Goal: Task Accomplishment & Management: Manage account settings

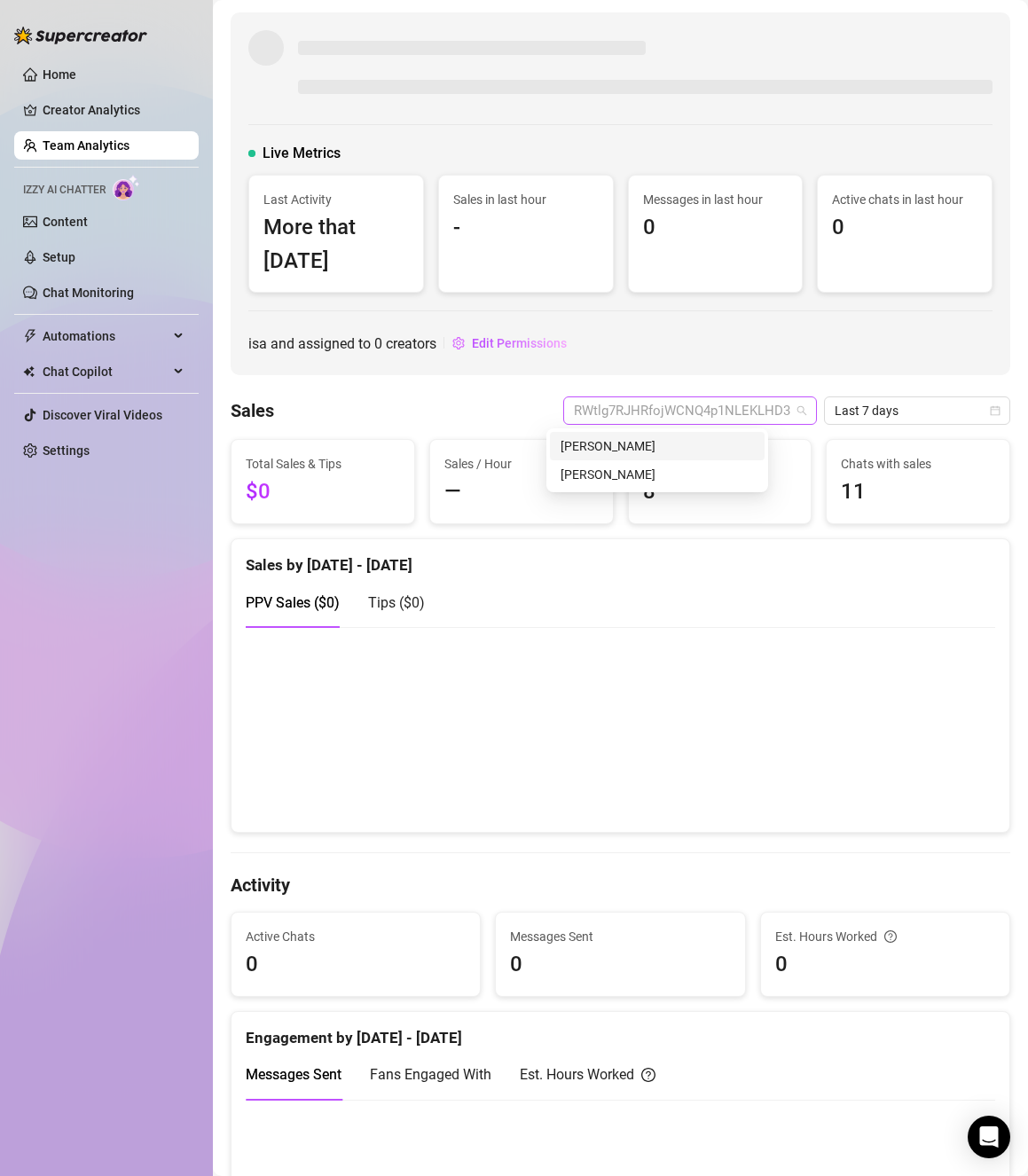
click at [678, 419] on span "RWtlg7RJHRfojWCNQ4p1NLEKLHD3" at bounding box center [689, 411] width 233 height 27
click at [666, 413] on span "RWtlg7RJHRfojWCNQ4p1NLEKLHD3" at bounding box center [689, 411] width 233 height 27
click at [573, 399] on span "RWtlg7RJHRfojWCNQ4p1NLEKLHD3" at bounding box center [689, 411] width 233 height 27
click at [597, 449] on div "[PERSON_NAME]" at bounding box center [656, 447] width 193 height 20
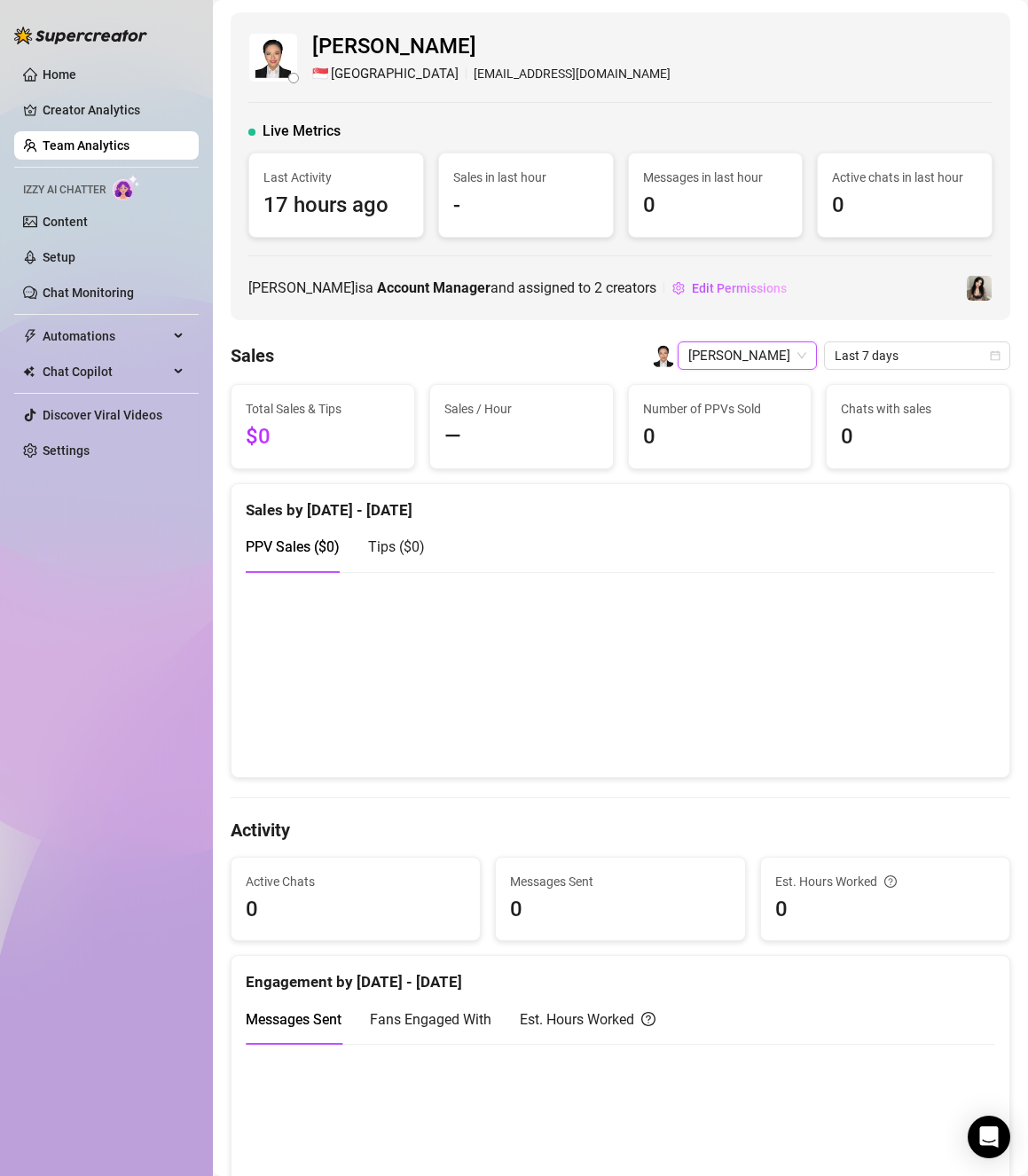
click at [130, 139] on link "Team Analytics" at bounding box center [86, 145] width 87 height 14
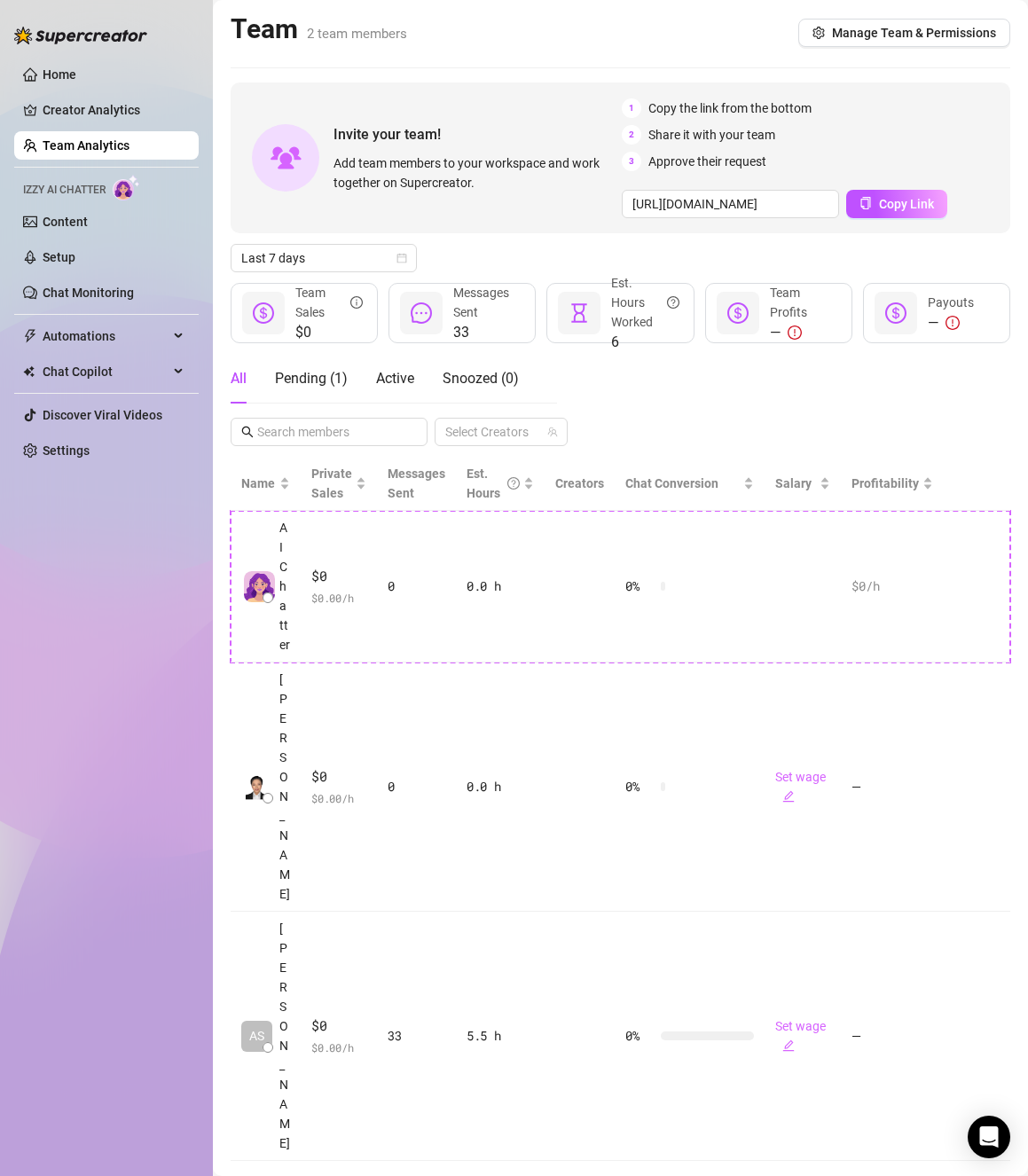
click at [244, 380] on div "All" at bounding box center [239, 378] width 16 height 21
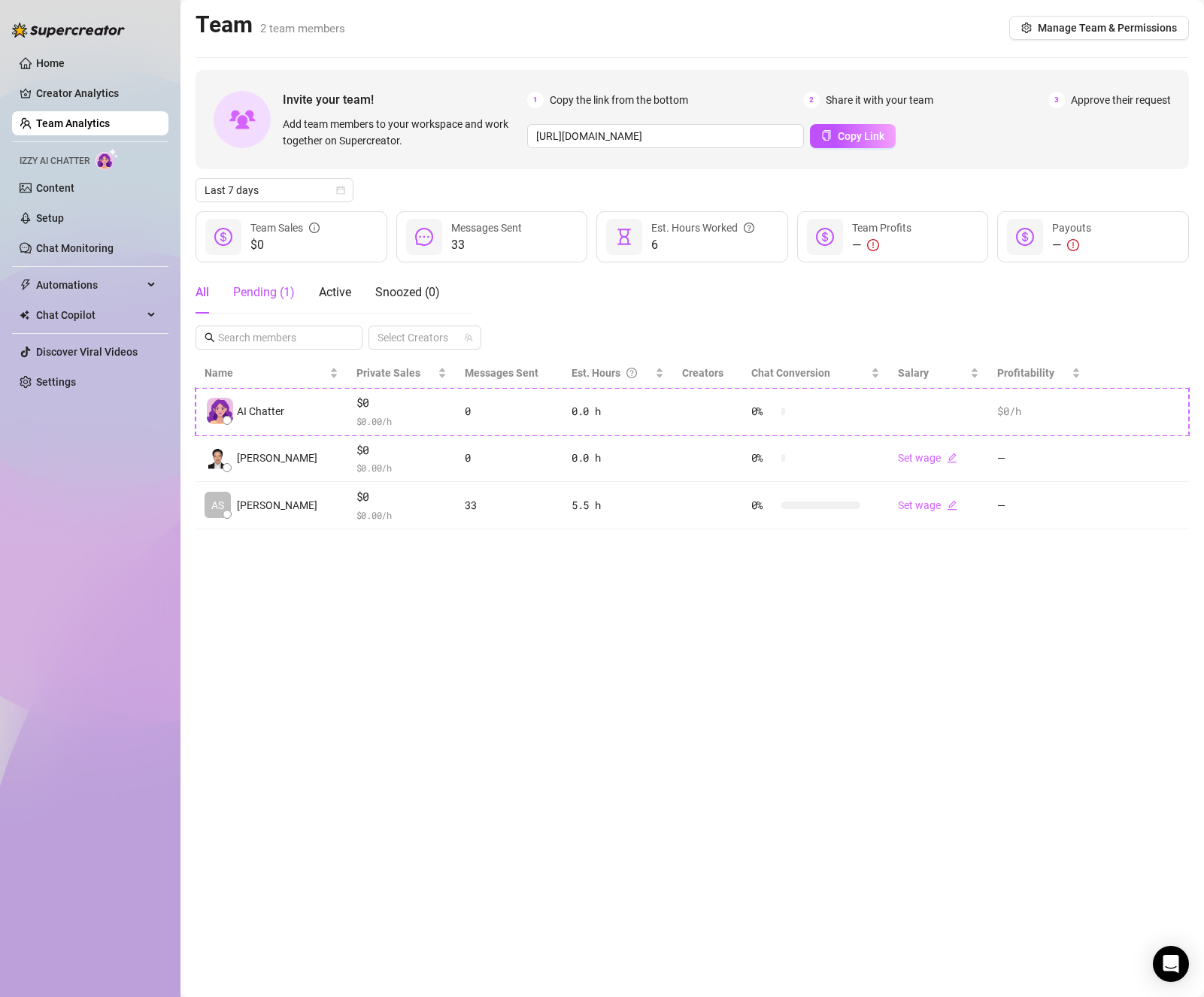
click at [276, 289] on div "Pending ( 1 )" at bounding box center [264, 292] width 62 height 18
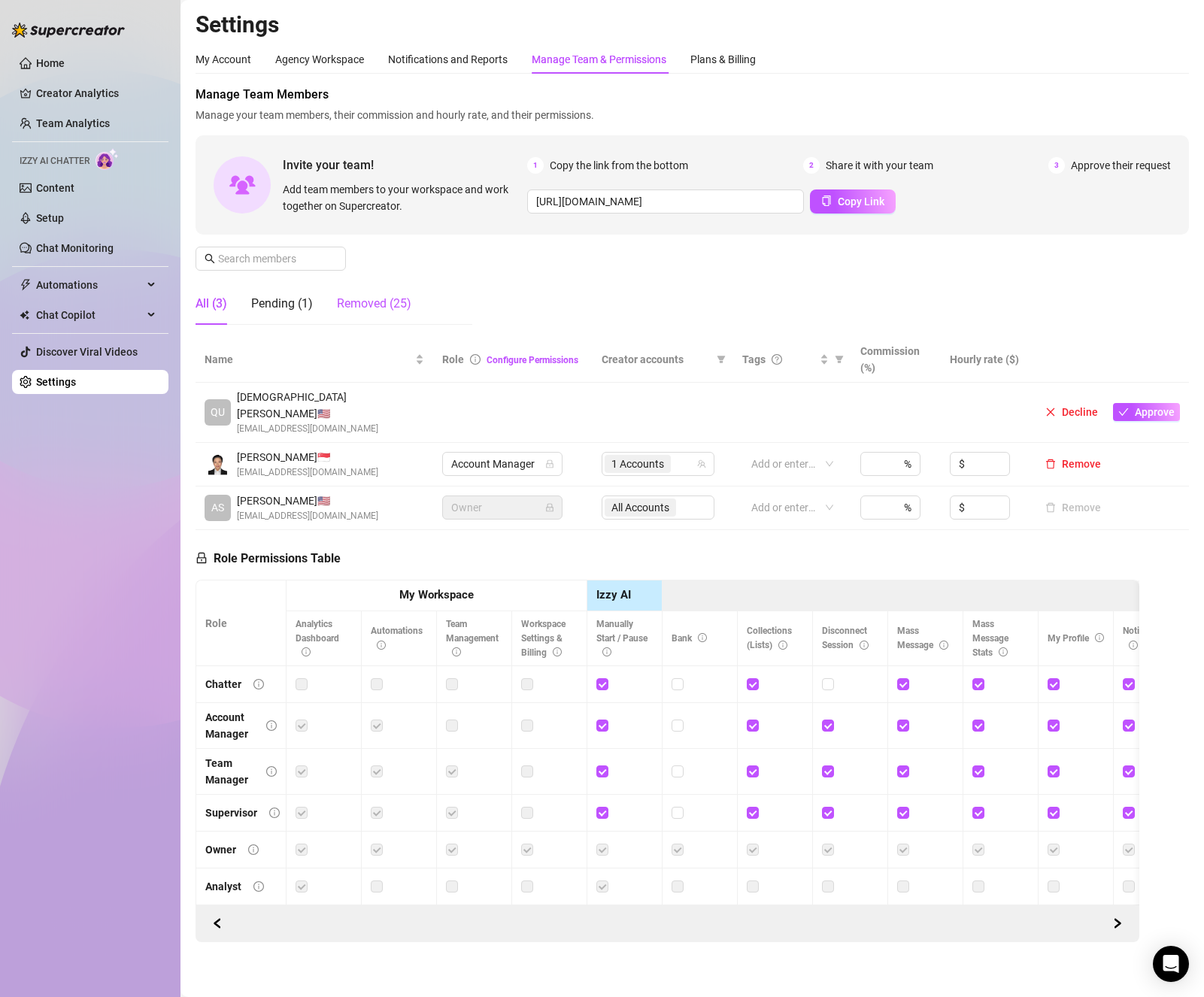
click at [369, 306] on div "Removed (25)" at bounding box center [375, 303] width 75 height 18
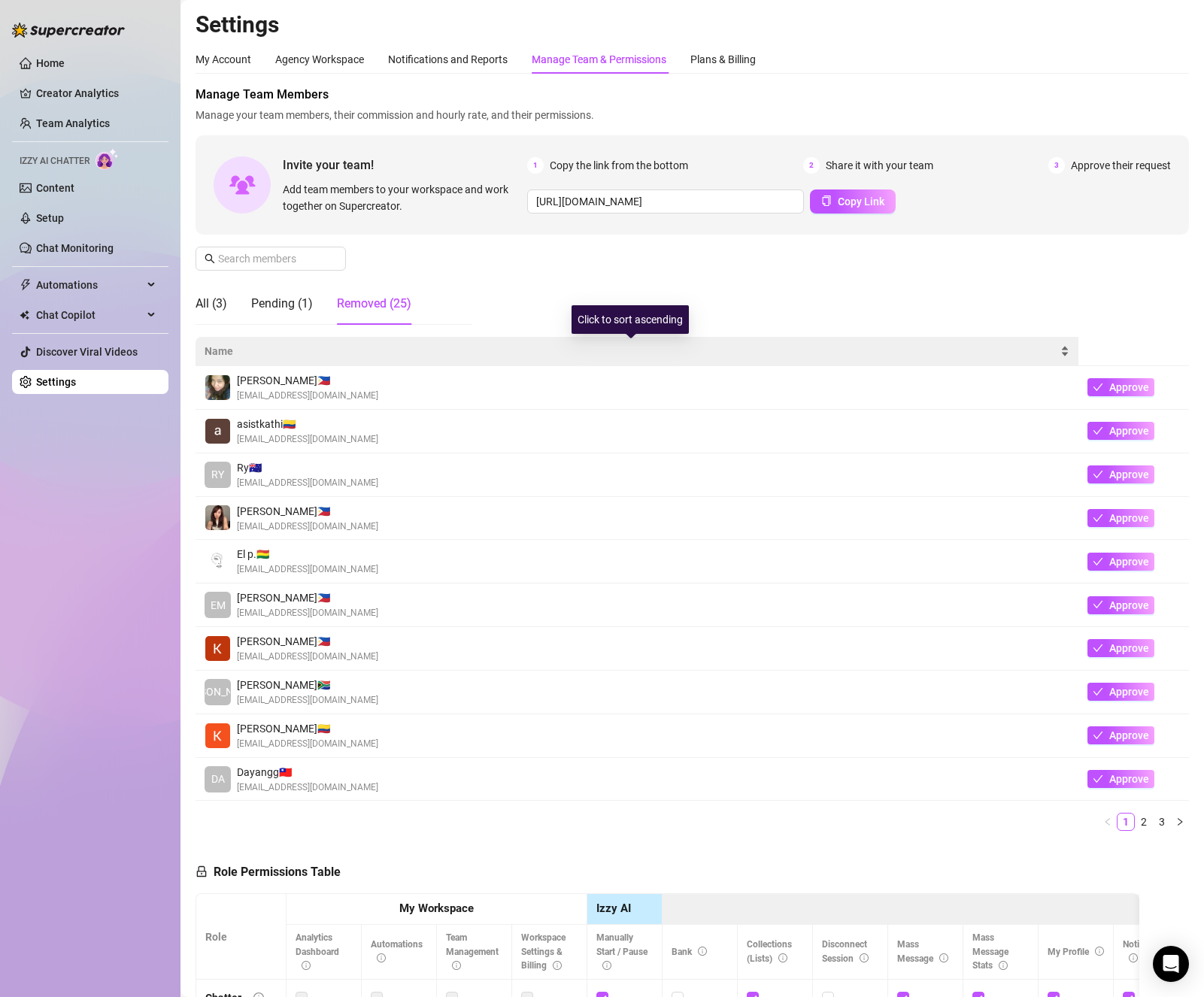
click at [871, 346] on div "Name" at bounding box center [636, 352] width 865 height 17
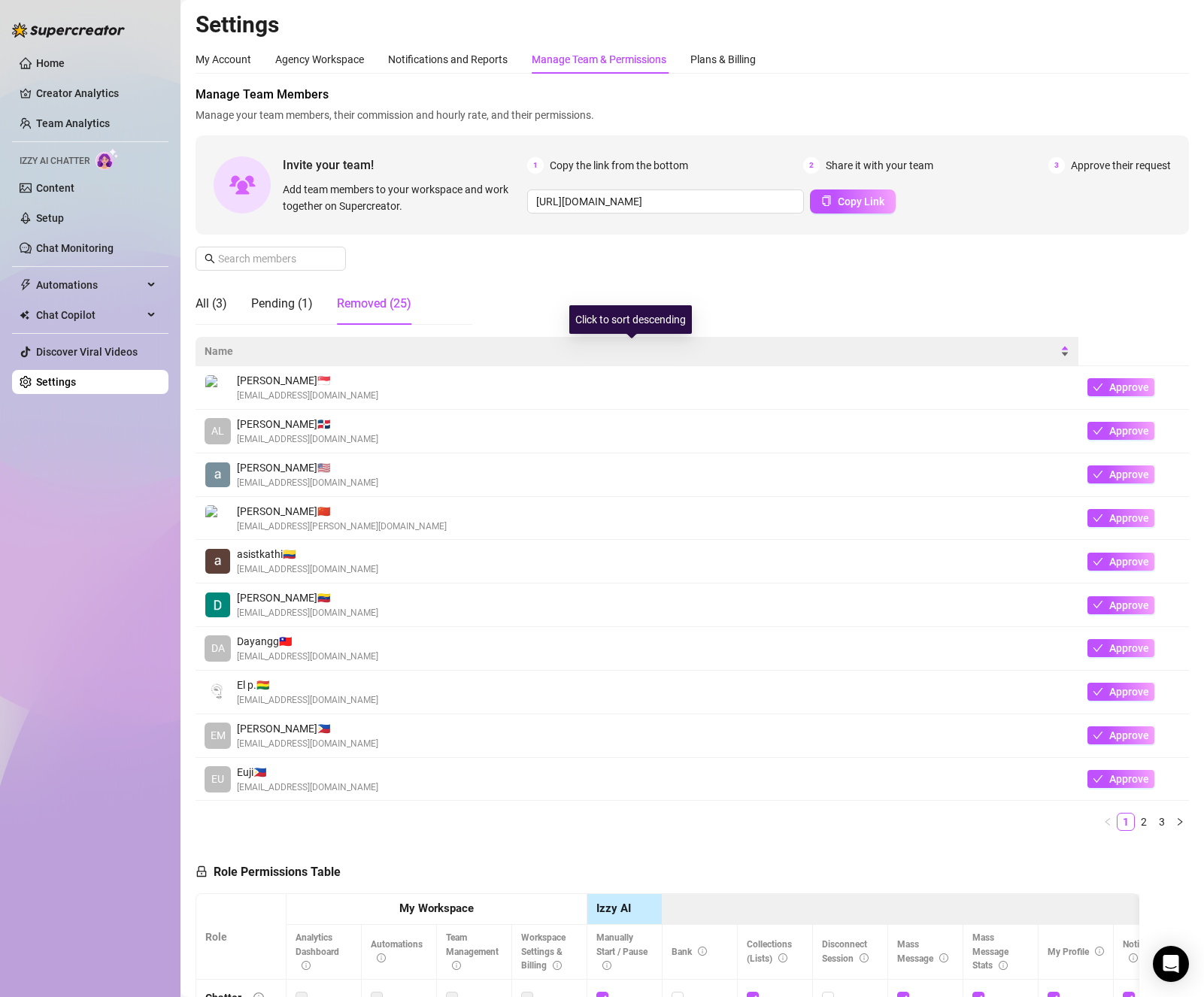
click at [871, 346] on div "Name" at bounding box center [636, 352] width 865 height 17
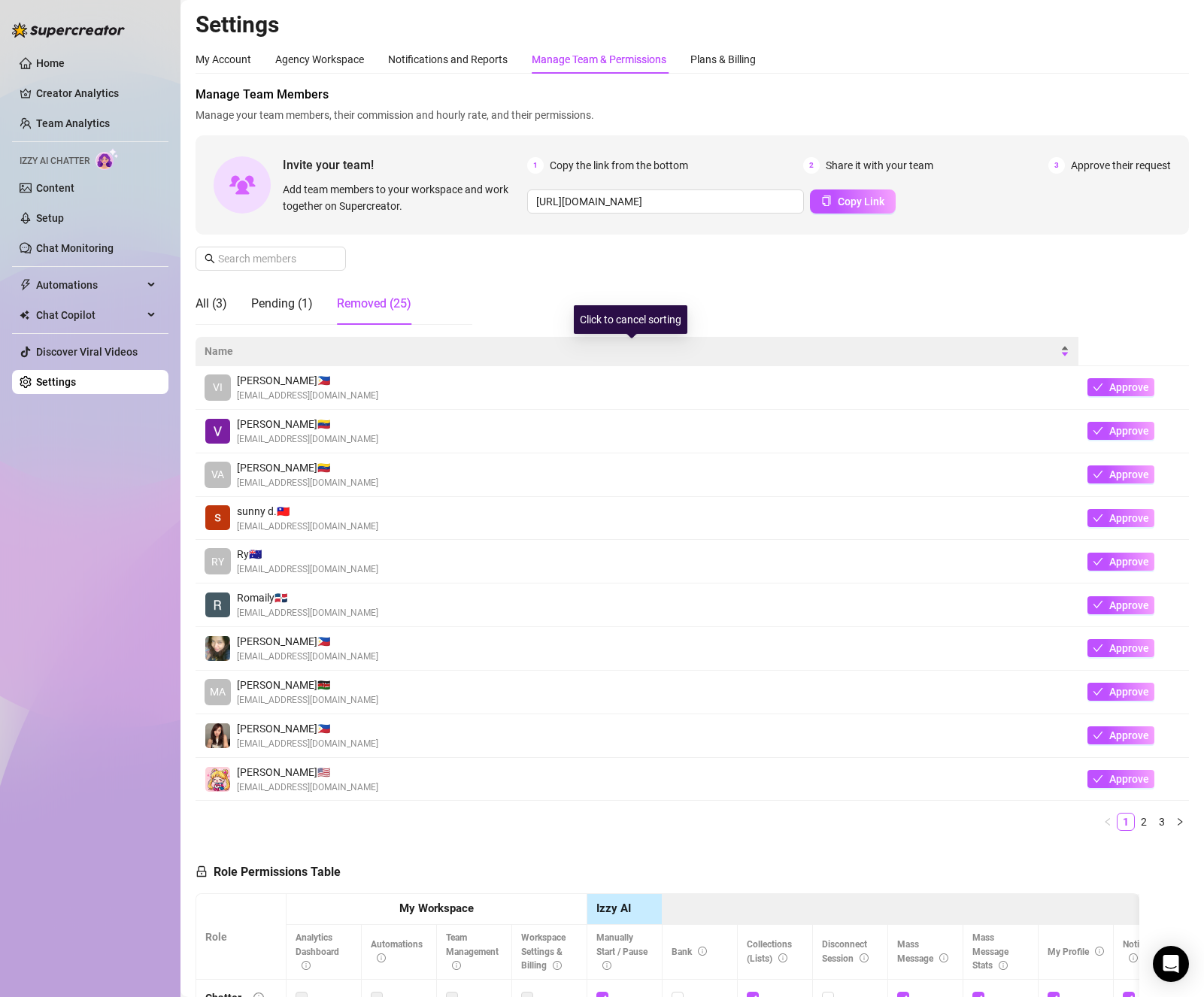
click at [871, 346] on div "Name" at bounding box center [636, 352] width 865 height 17
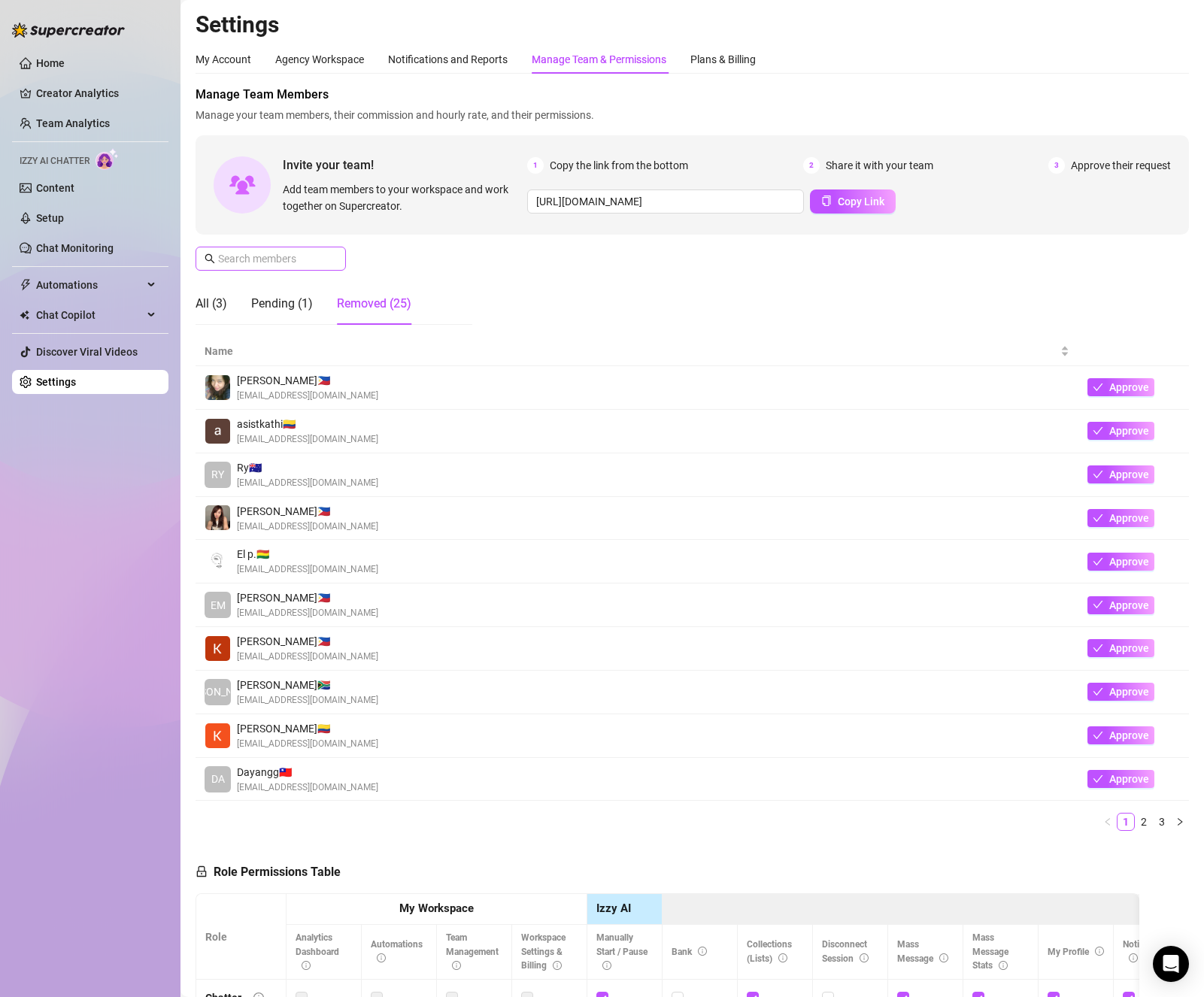
click at [302, 248] on span at bounding box center [271, 258] width 151 height 24
click at [302, 252] on input "text" at bounding box center [271, 259] width 107 height 17
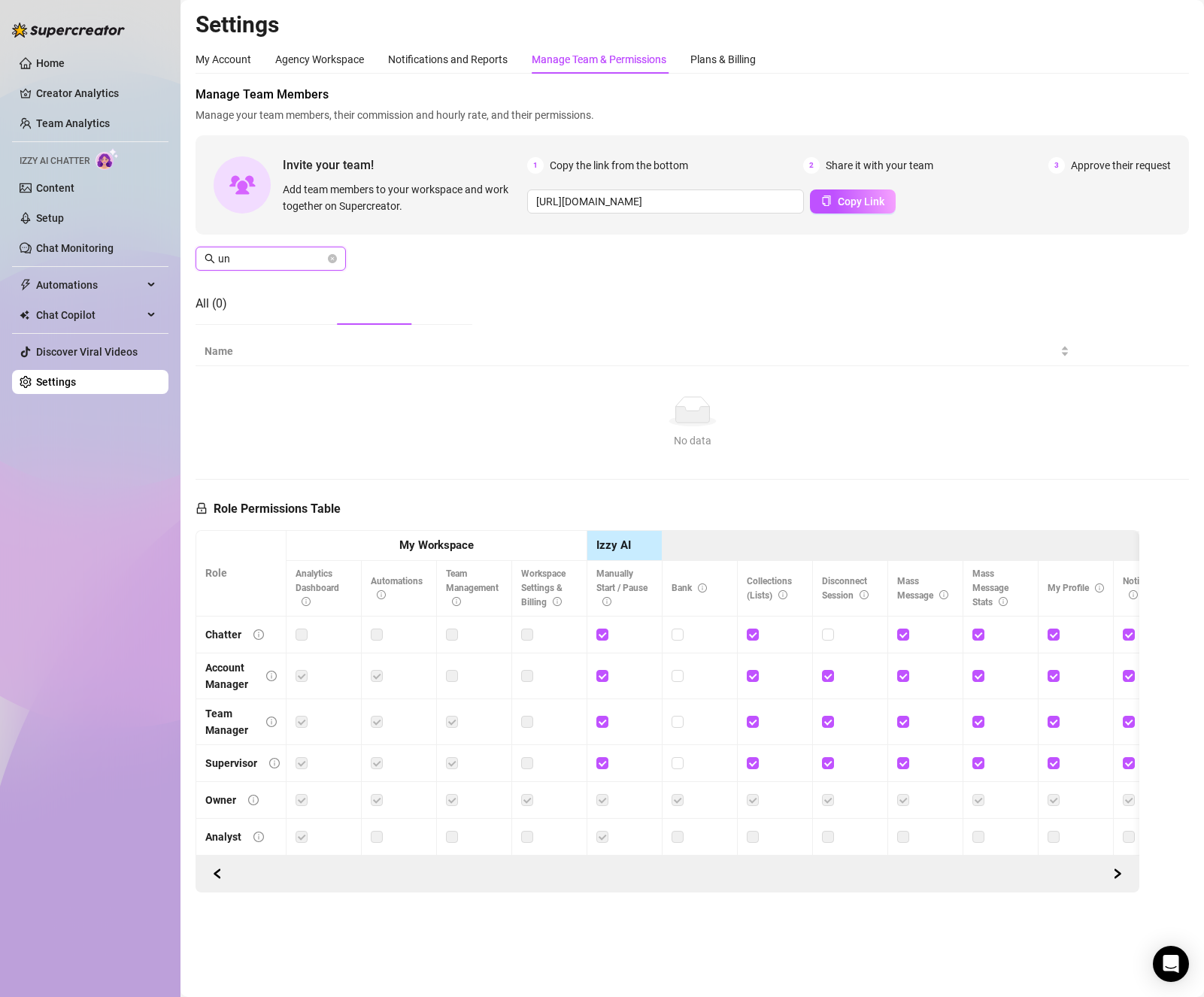
type input "u"
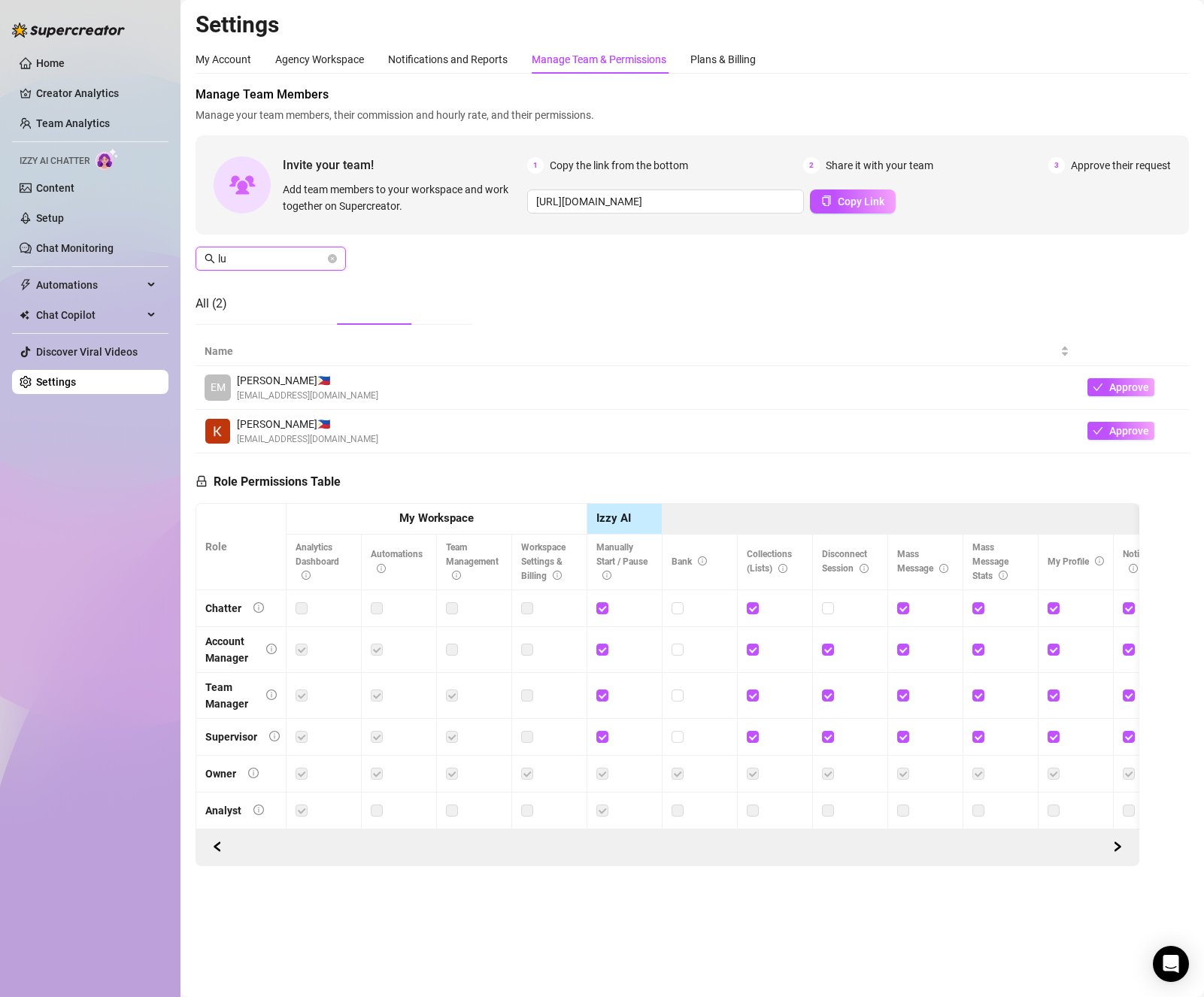
type input "l"
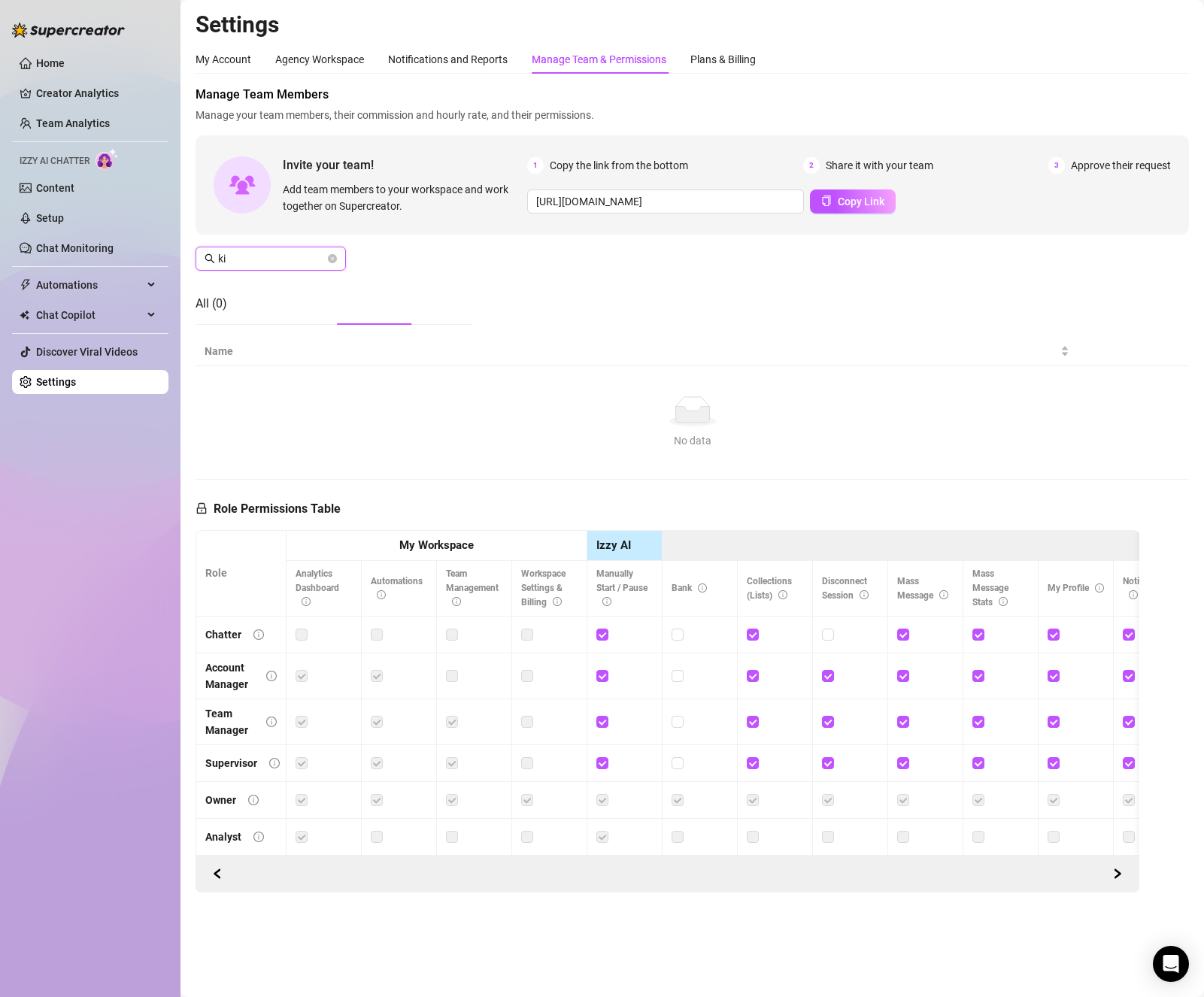
type input "k"
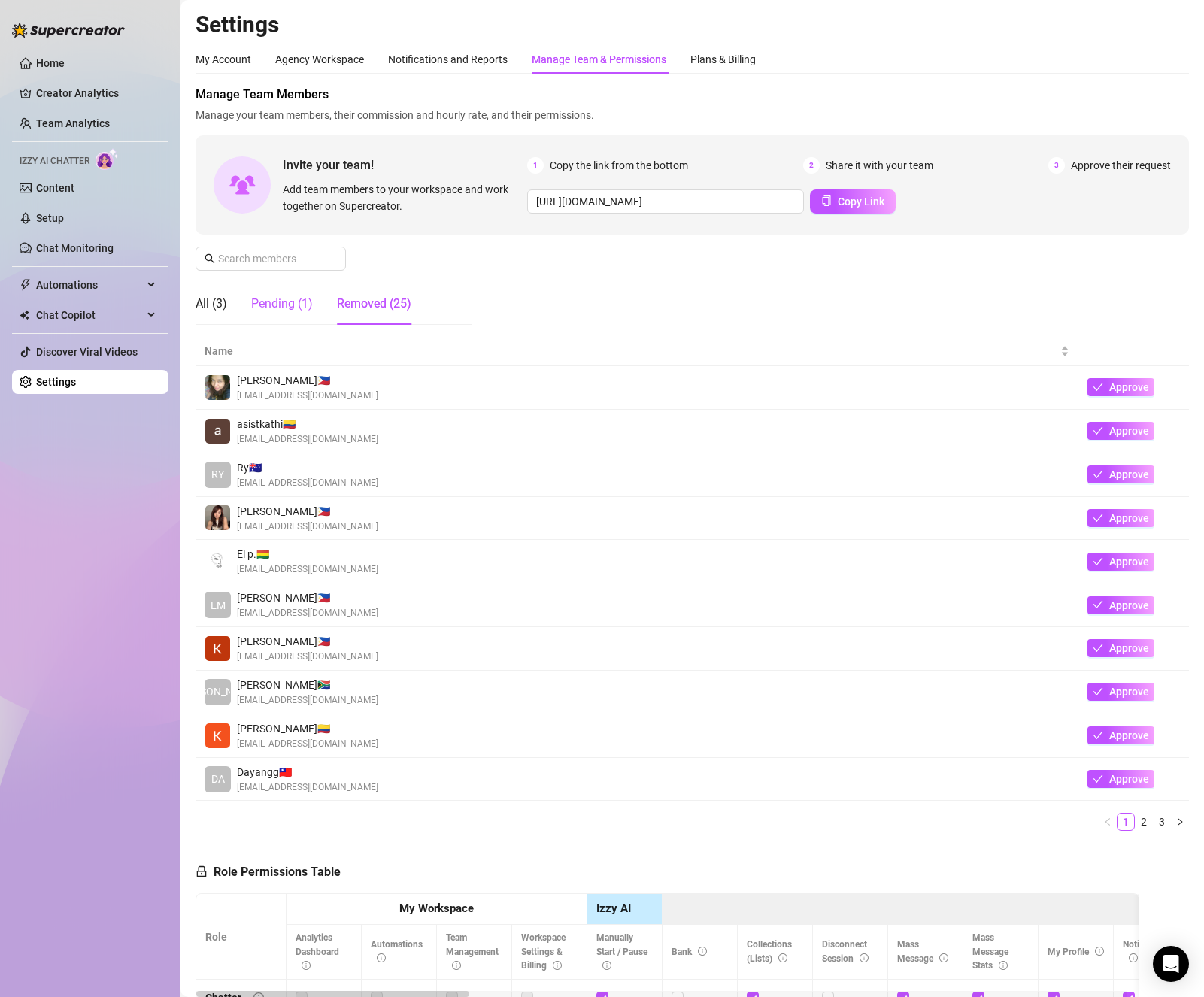
click at [272, 305] on div "Pending (1)" at bounding box center [281, 303] width 62 height 18
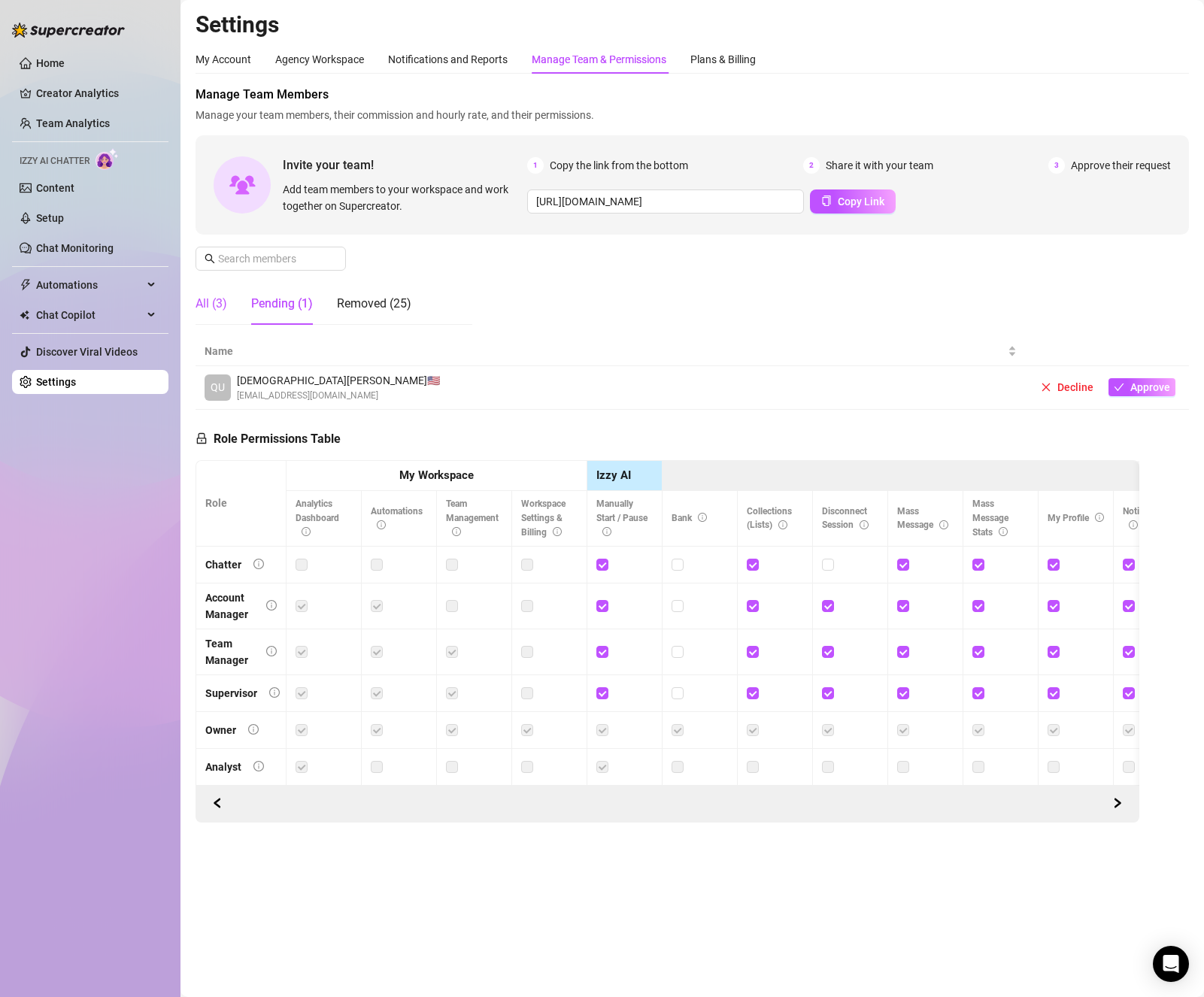
click at [208, 297] on div "All (3)" at bounding box center [211, 303] width 31 height 18
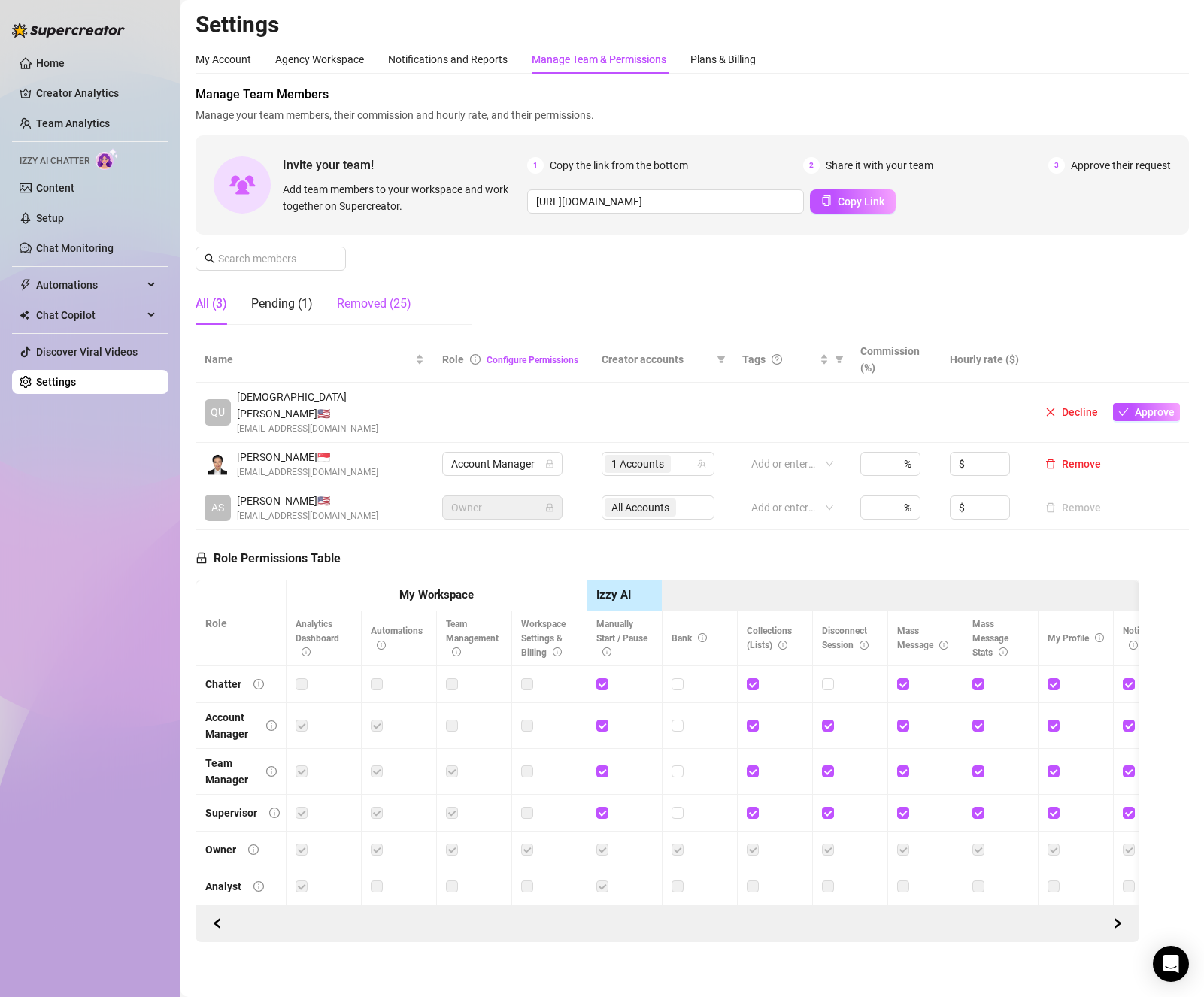
click at [403, 309] on div "Removed (25)" at bounding box center [375, 303] width 75 height 18
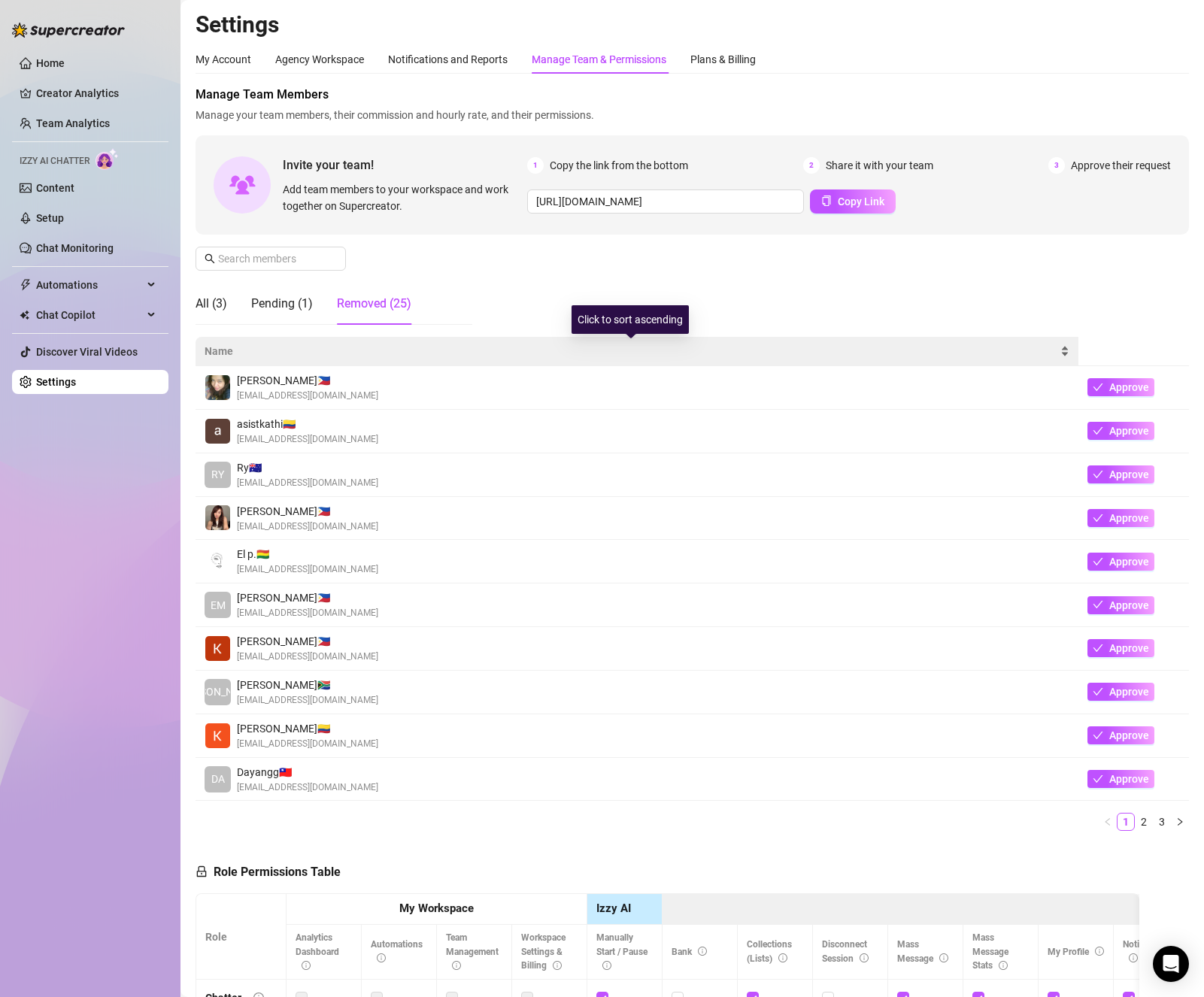
click at [871, 350] on span "Name" at bounding box center [630, 352] width 852 height 17
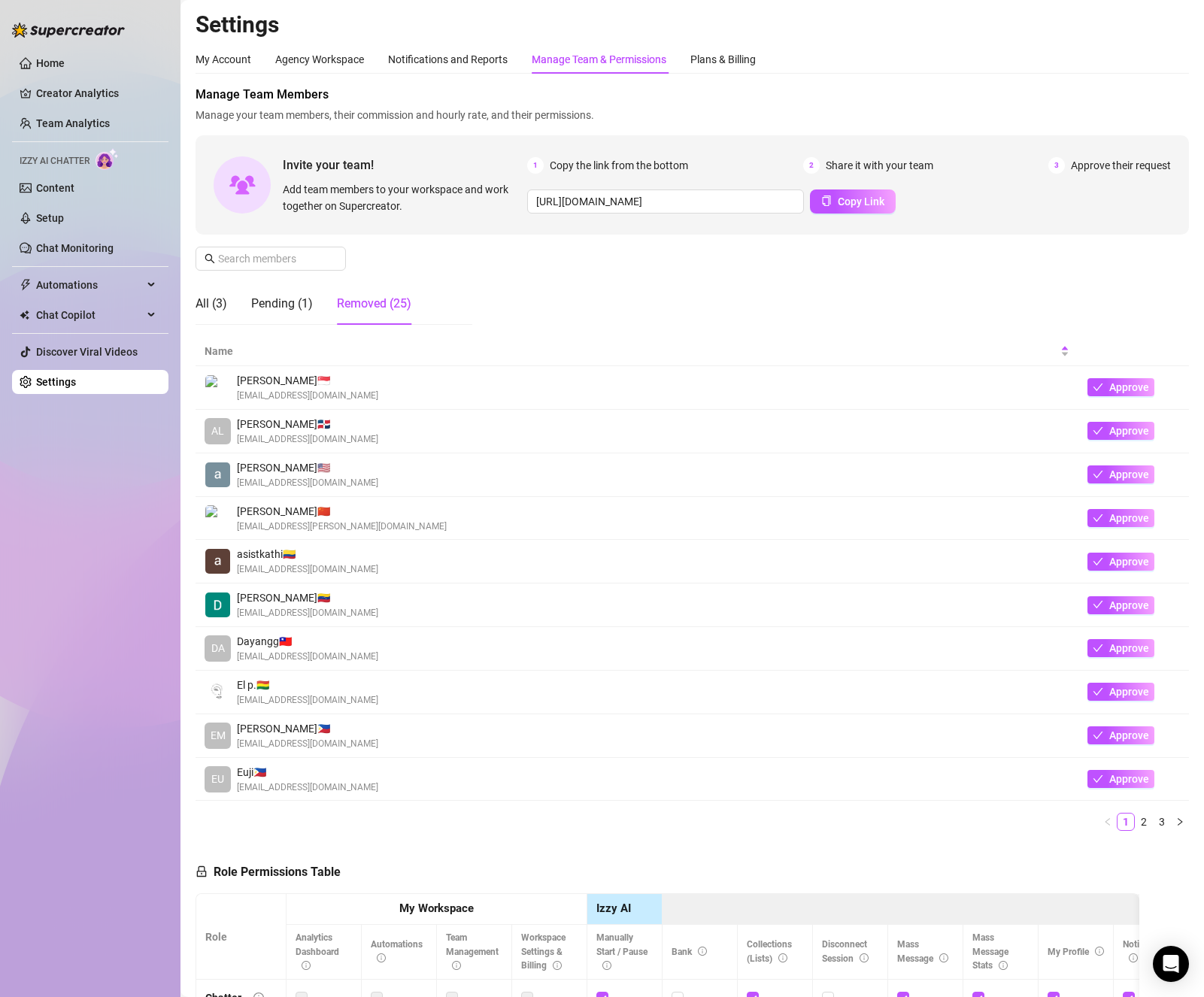
click at [211, 385] on img at bounding box center [217, 387] width 25 height 25
click at [433, 65] on div "Notifications and Reports" at bounding box center [447, 59] width 119 height 17
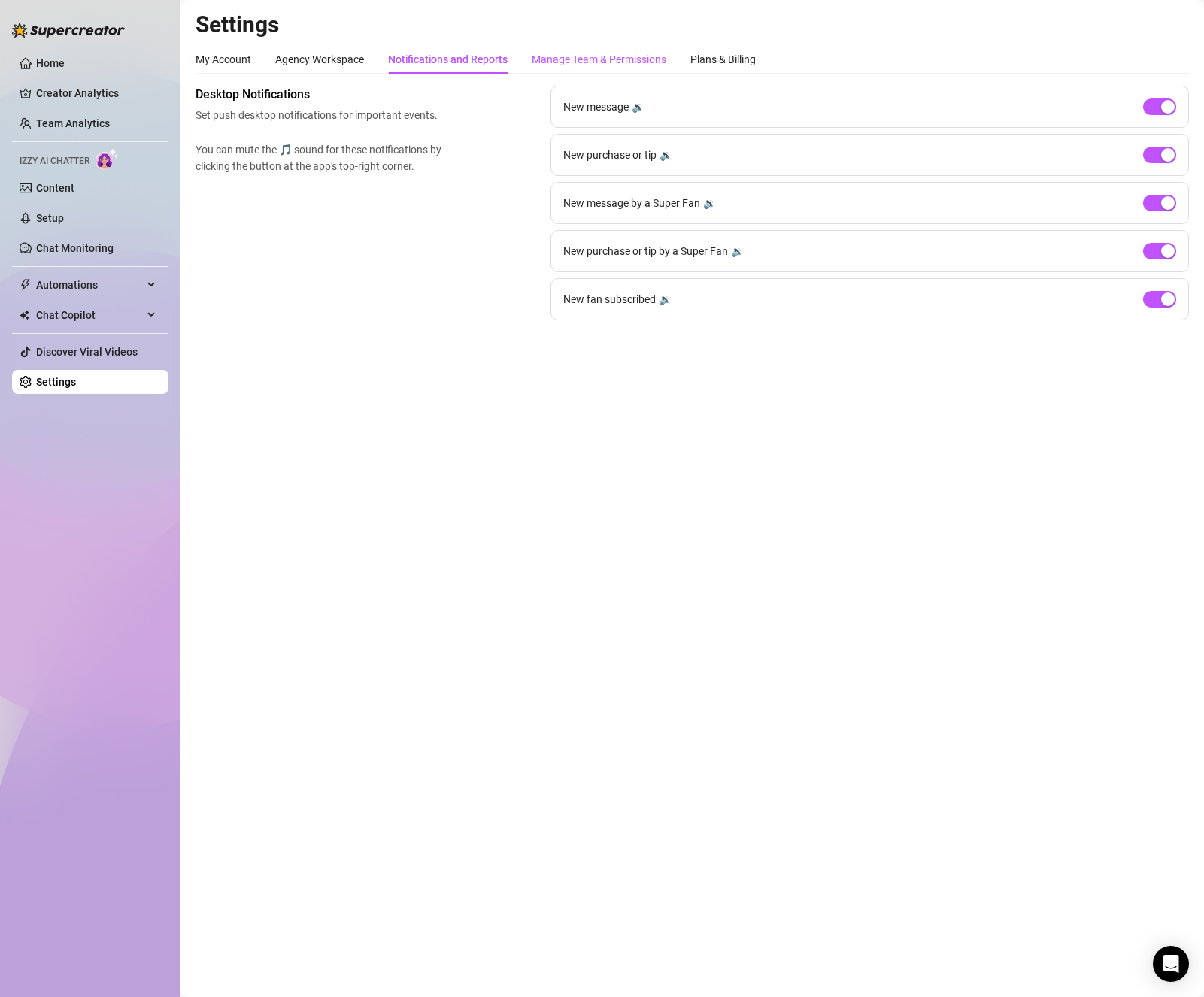
click at [590, 55] on div "Manage Team & Permissions" at bounding box center [598, 59] width 135 height 17
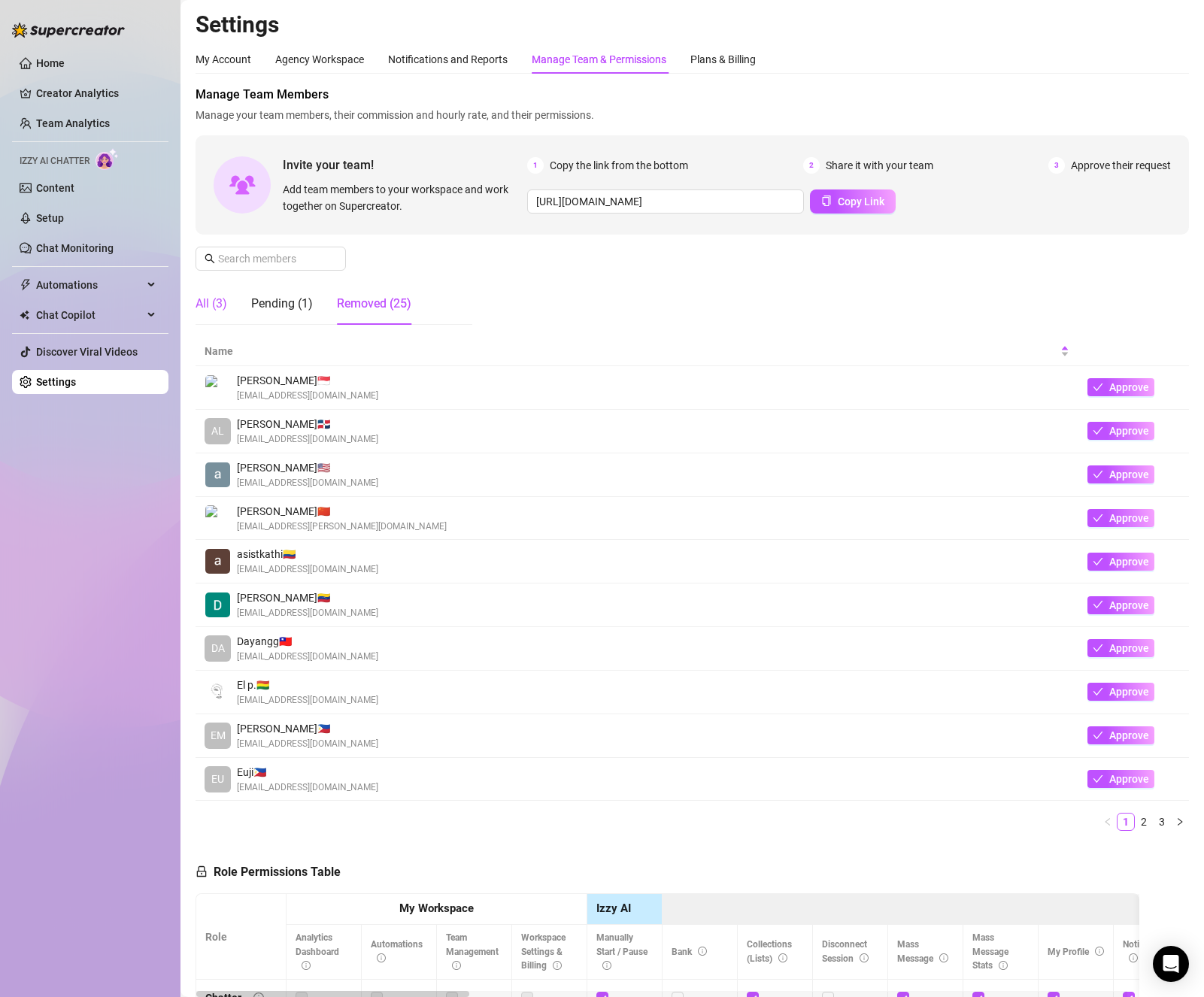
click at [217, 296] on div "All (3)" at bounding box center [211, 303] width 31 height 18
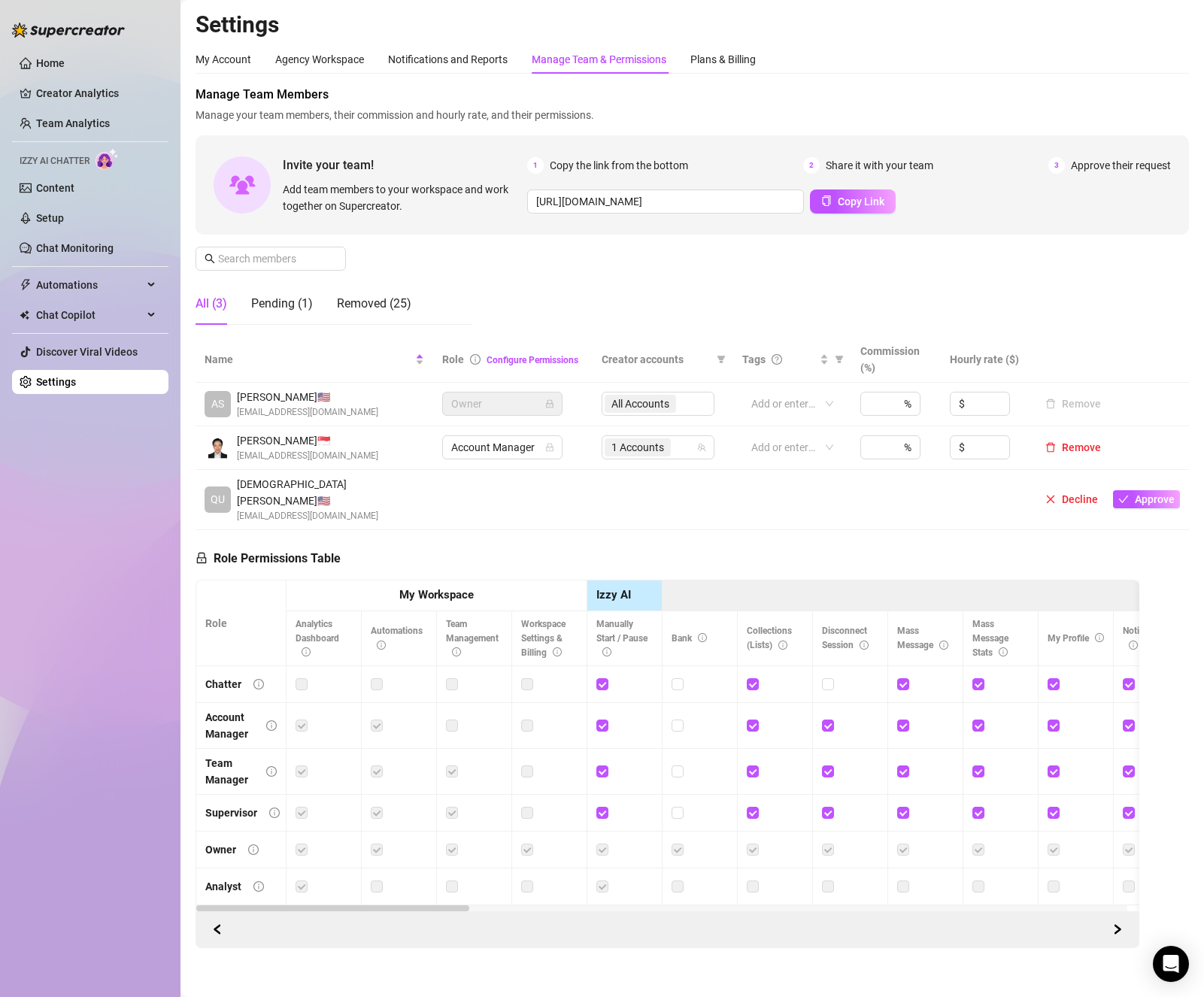
click at [409, 533] on div "Role Permissions Table Role My Workspace Izzy AI OnlyFans Side Menu OnlyFans Ch…" at bounding box center [668, 739] width 944 height 418
click at [373, 302] on div "Removed (25)" at bounding box center [375, 303] width 75 height 18
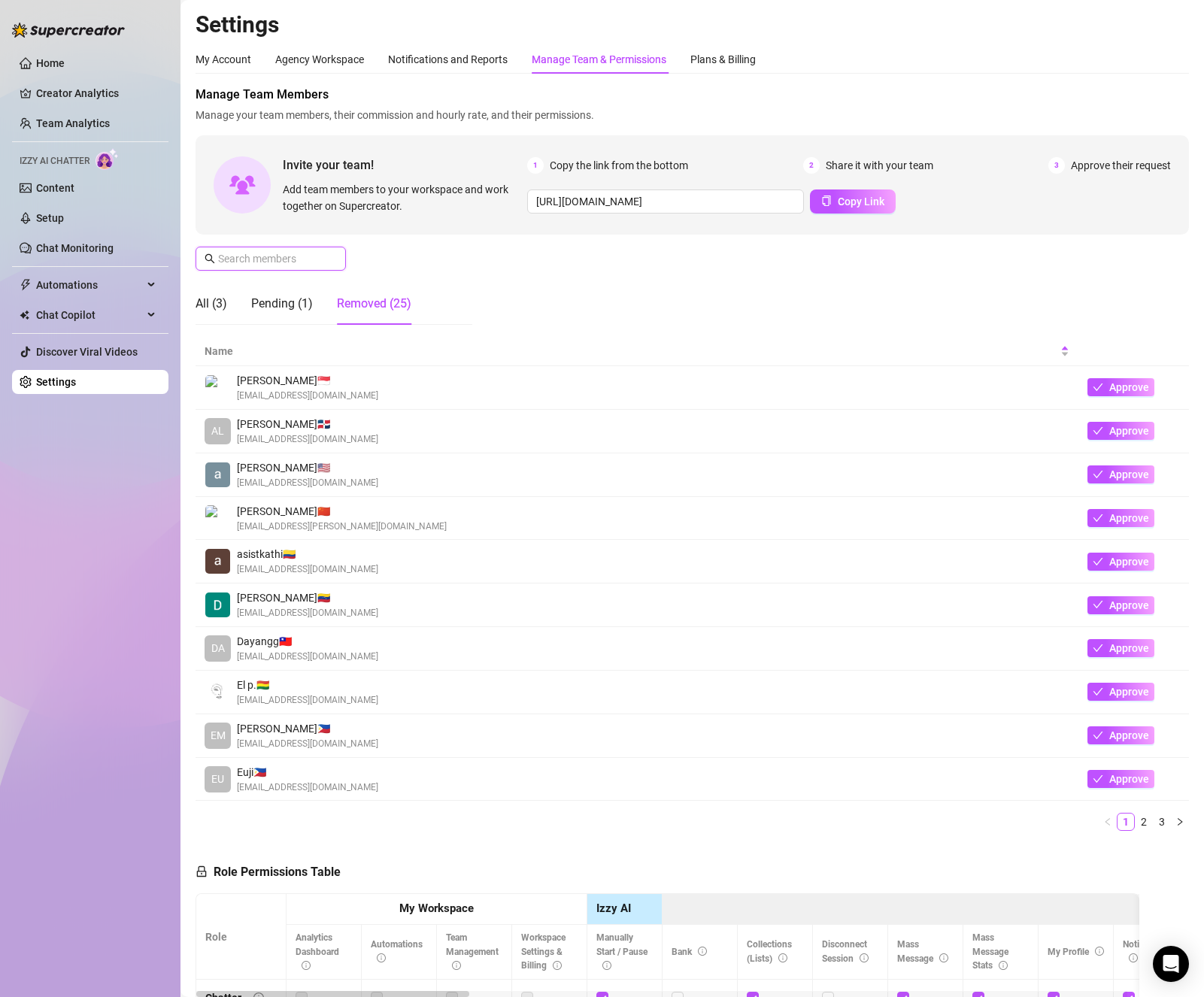
click at [306, 257] on input "text" at bounding box center [271, 259] width 107 height 17
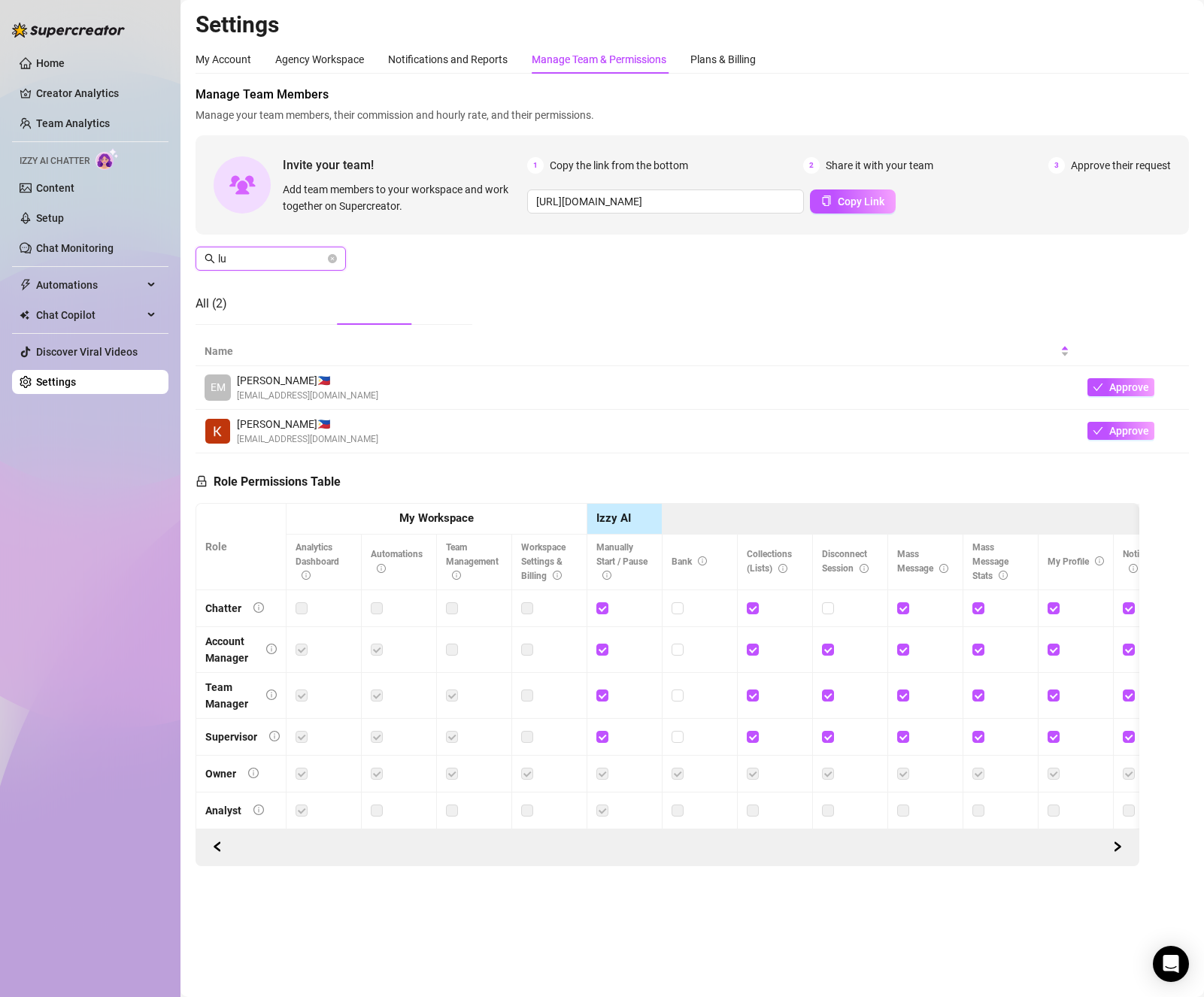
type input "l"
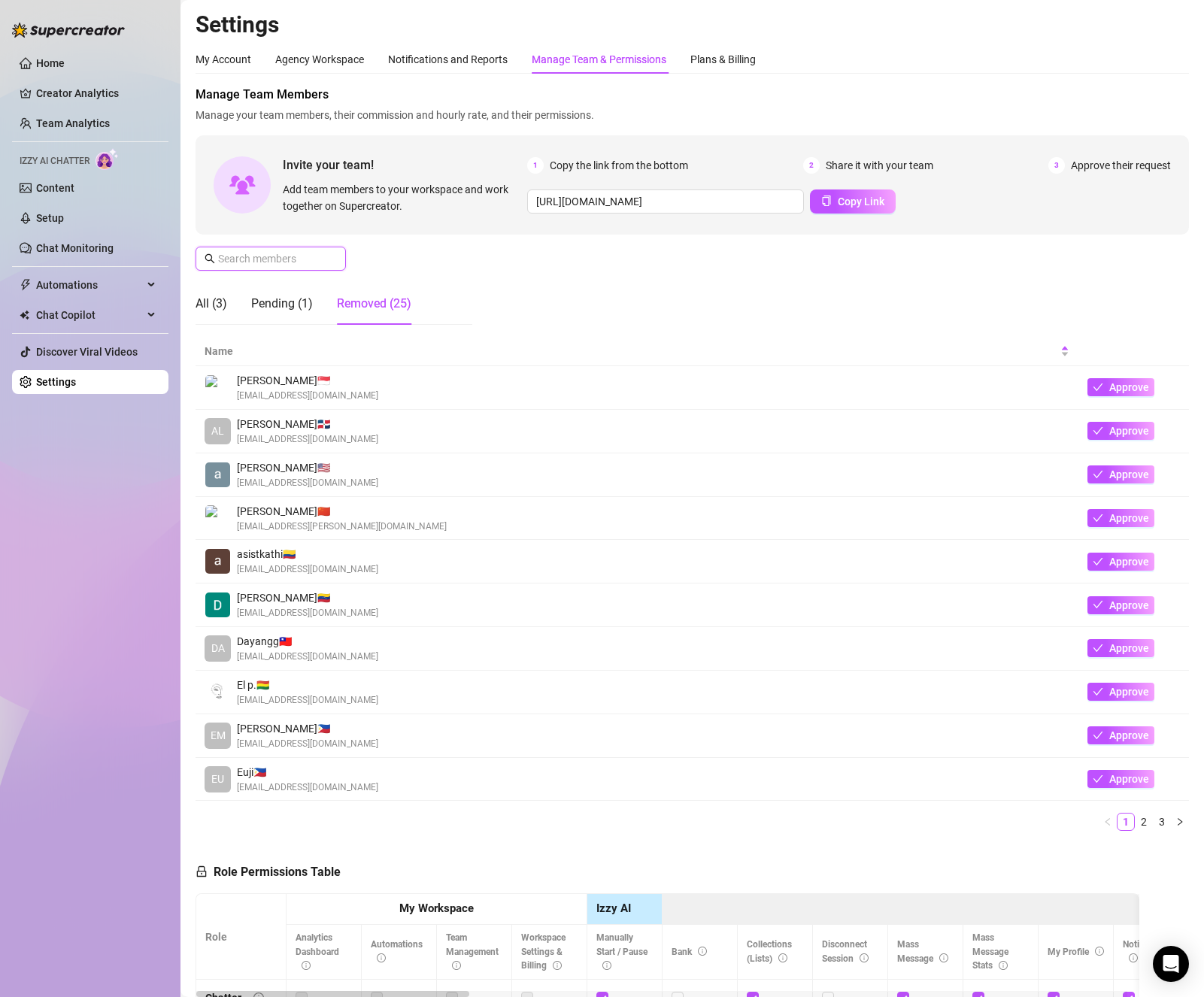
click at [284, 258] on input "text" at bounding box center [271, 259] width 107 height 17
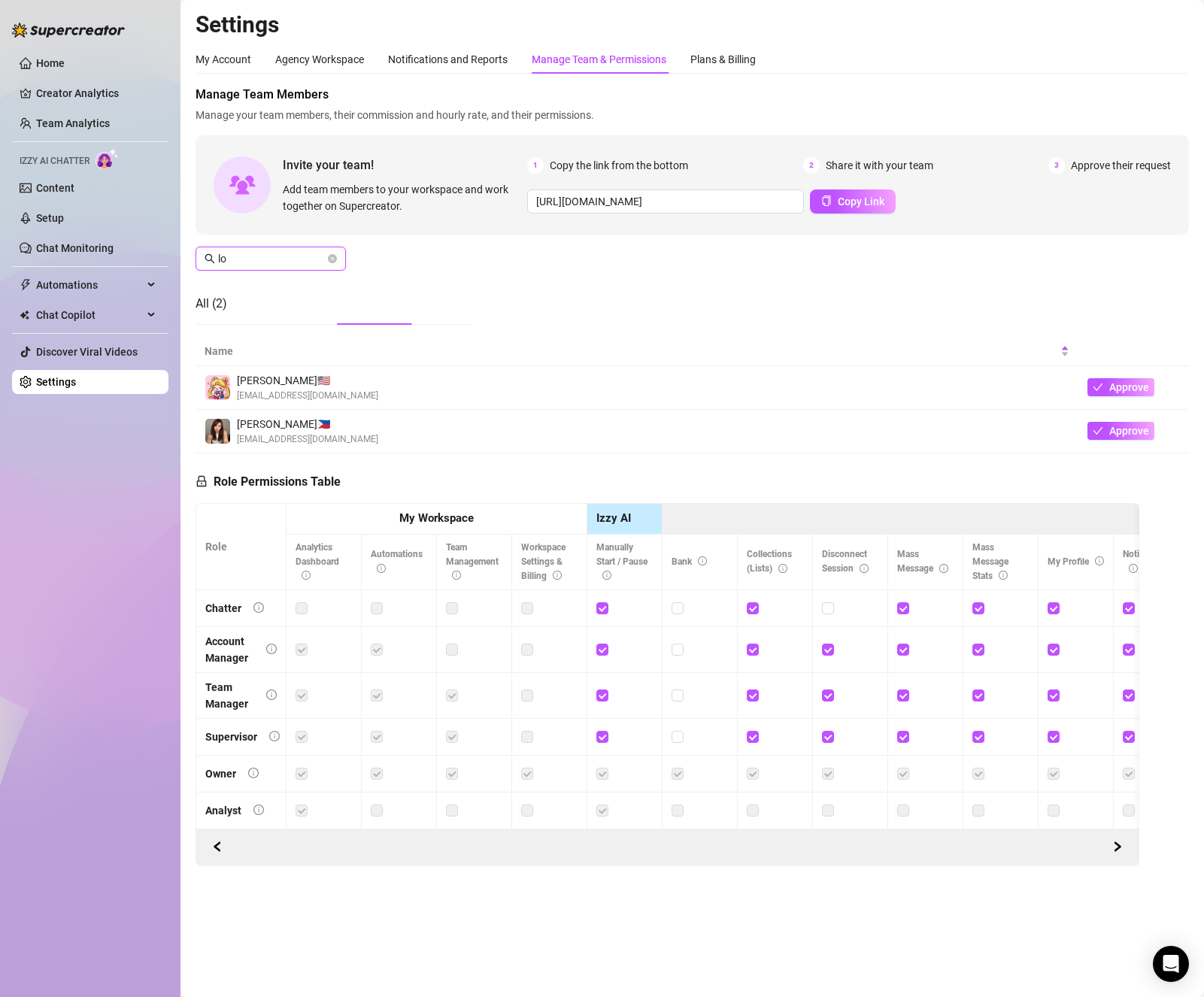
type input "lo"
click at [223, 394] on img at bounding box center [217, 387] width 25 height 25
click at [871, 390] on div "[PERSON_NAME] 🇺🇸 [EMAIL_ADDRESS][DOMAIN_NAME]" at bounding box center [636, 387] width 865 height 30
click at [871, 384] on icon "check" at bounding box center [1098, 387] width 10 height 10
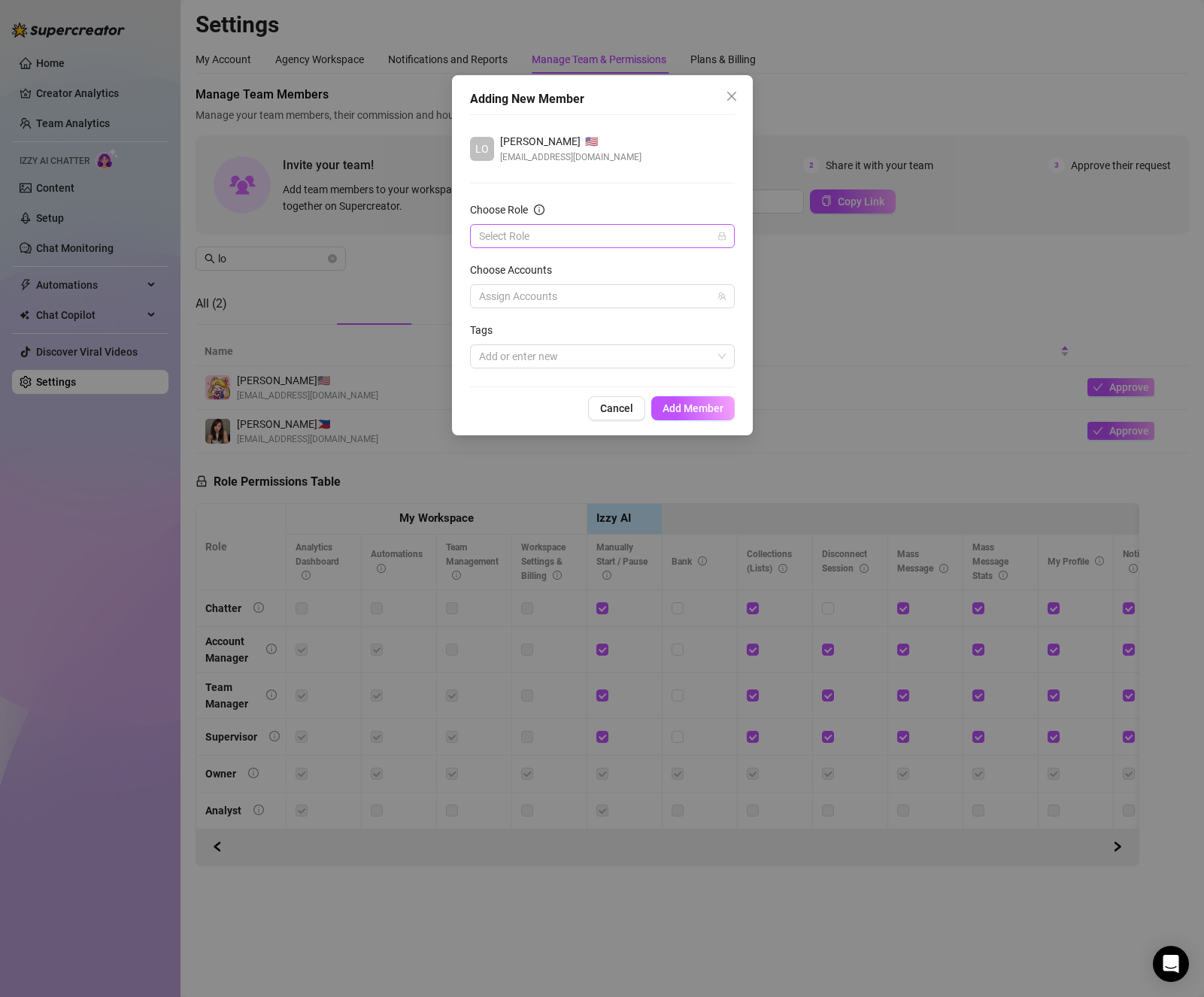
click at [580, 237] on input "Choose Role" at bounding box center [595, 235] width 233 height 23
click at [622, 416] on button "Cancel" at bounding box center [616, 408] width 57 height 24
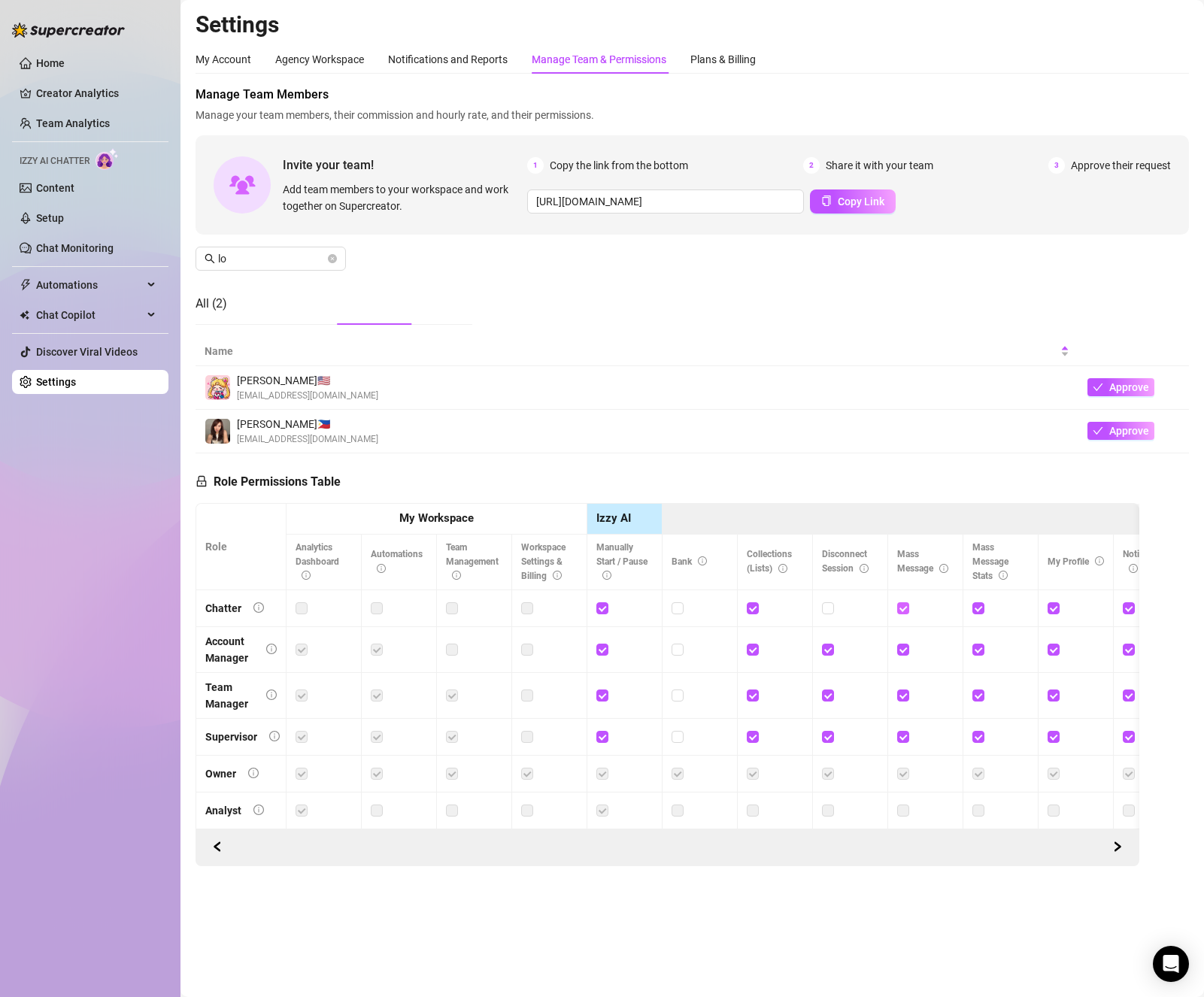
click at [871, 607] on input "checkbox" at bounding box center [902, 607] width 10 height 10
checkbox input "false"
click at [871, 607] on input "checkbox" at bounding box center [978, 607] width 10 height 10
checkbox input "false"
click at [752, 610] on input "checkbox" at bounding box center [752, 607] width 10 height 10
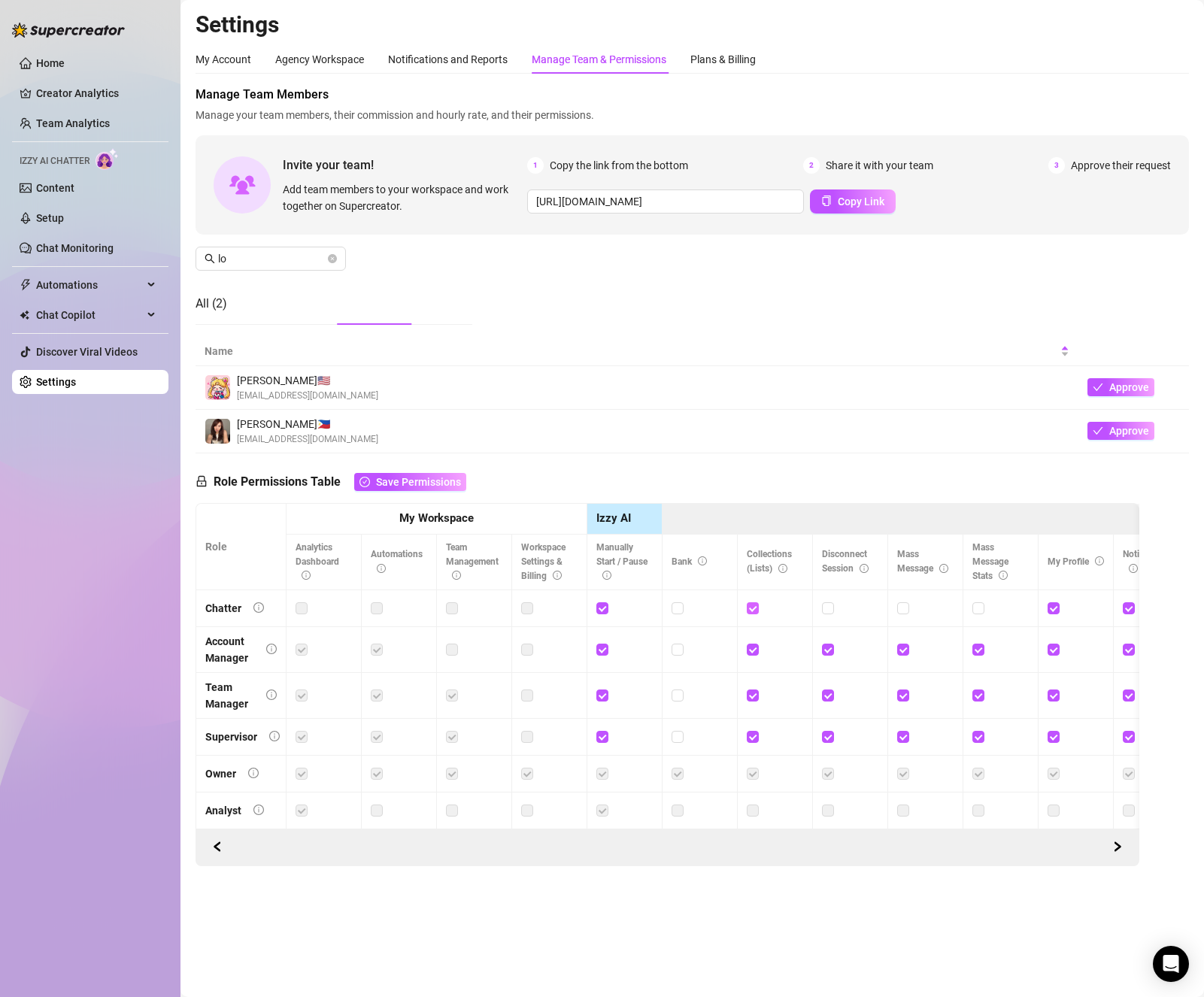
checkbox input "false"
click at [599, 605] on input "checkbox" at bounding box center [602, 607] width 10 height 10
checkbox input "false"
click at [871, 612] on input "checkbox" at bounding box center [1052, 607] width 10 height 10
checkbox input "false"
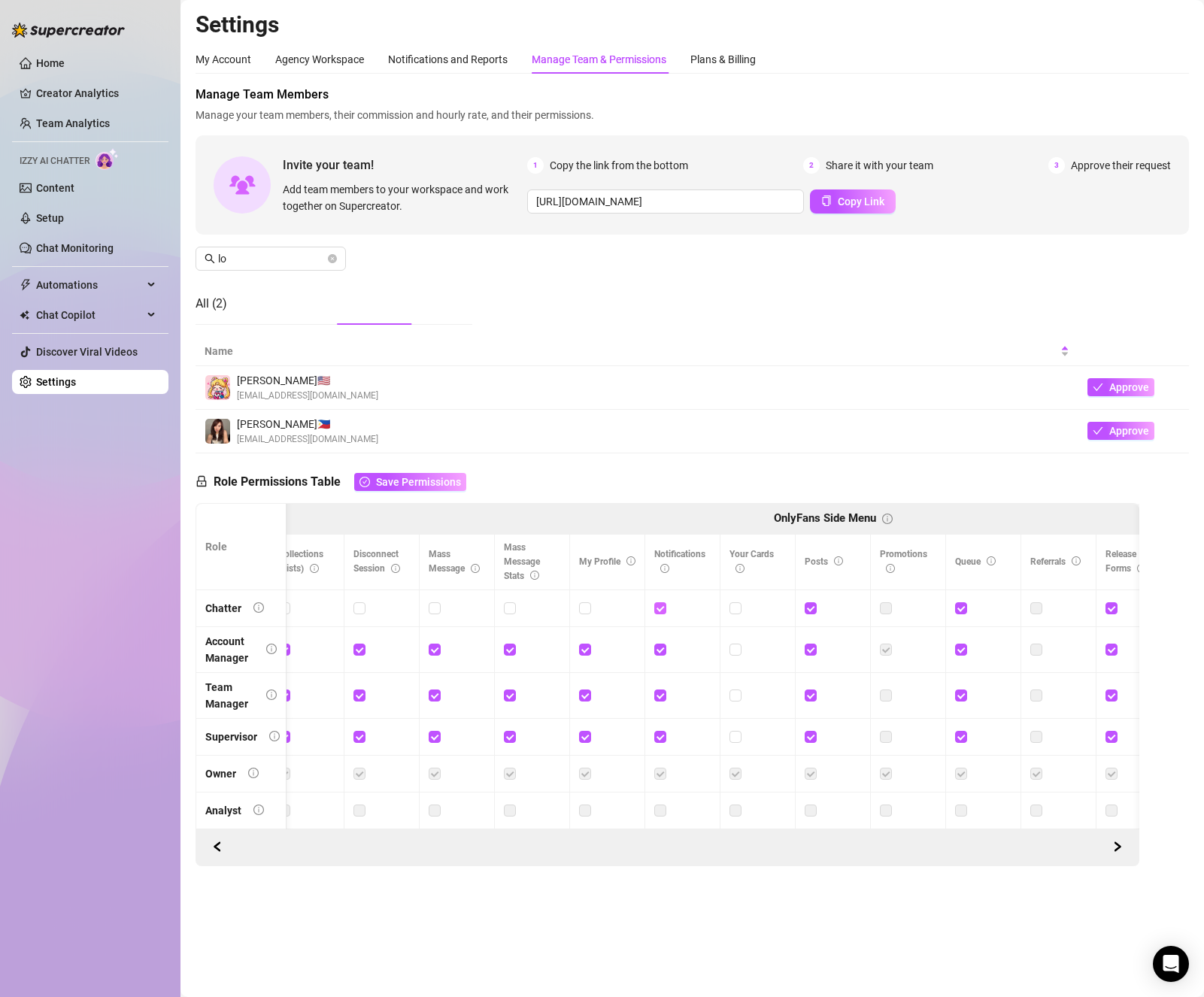
click at [660, 612] on span at bounding box center [660, 608] width 12 height 12
click at [660, 612] on input "checkbox" at bounding box center [659, 607] width 10 height 10
checkbox input "false"
click at [812, 609] on input "checkbox" at bounding box center [810, 607] width 10 height 10
checkbox input "false"
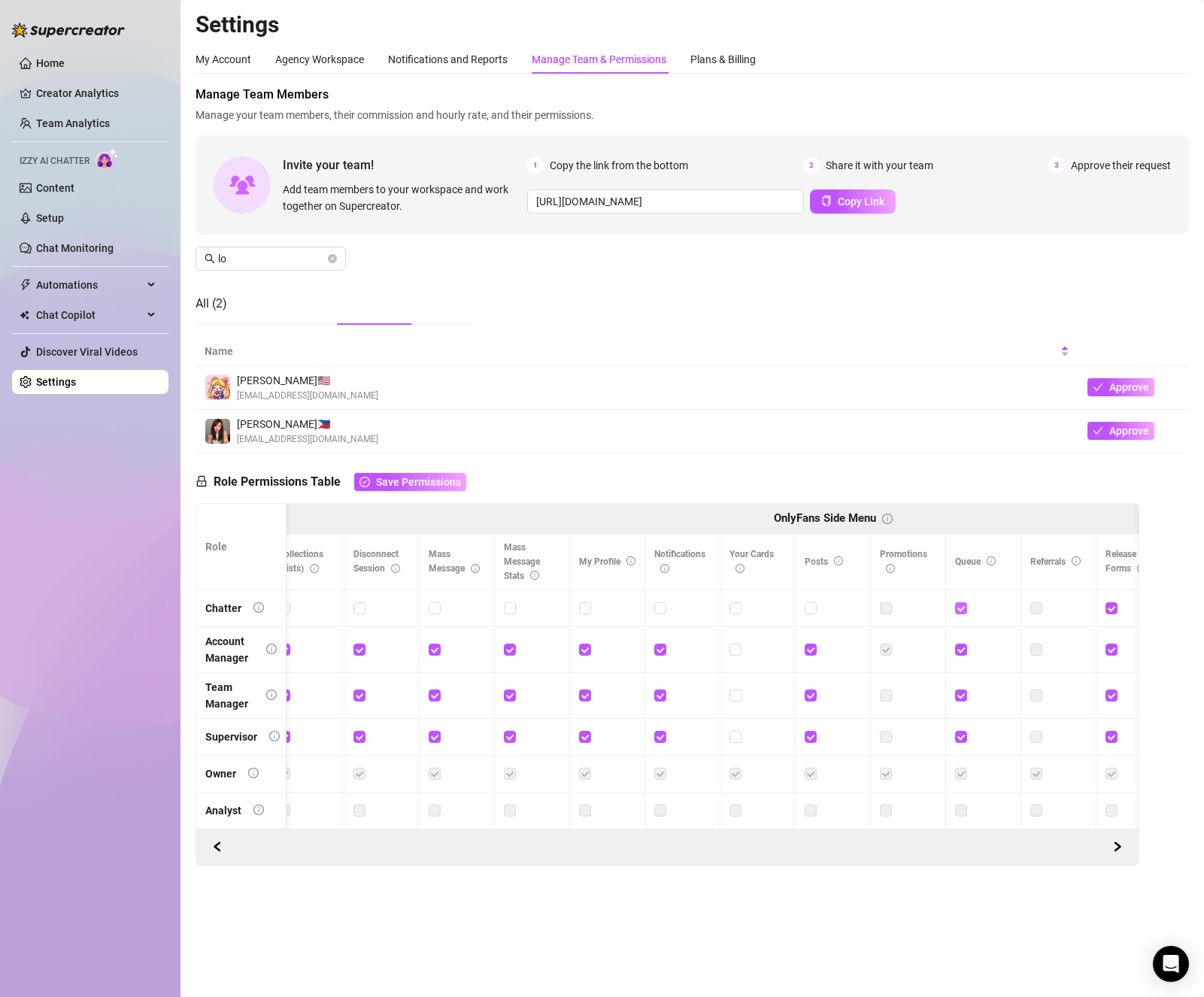
click at [871, 610] on input "checkbox" at bounding box center [960, 607] width 10 height 10
checkbox input "false"
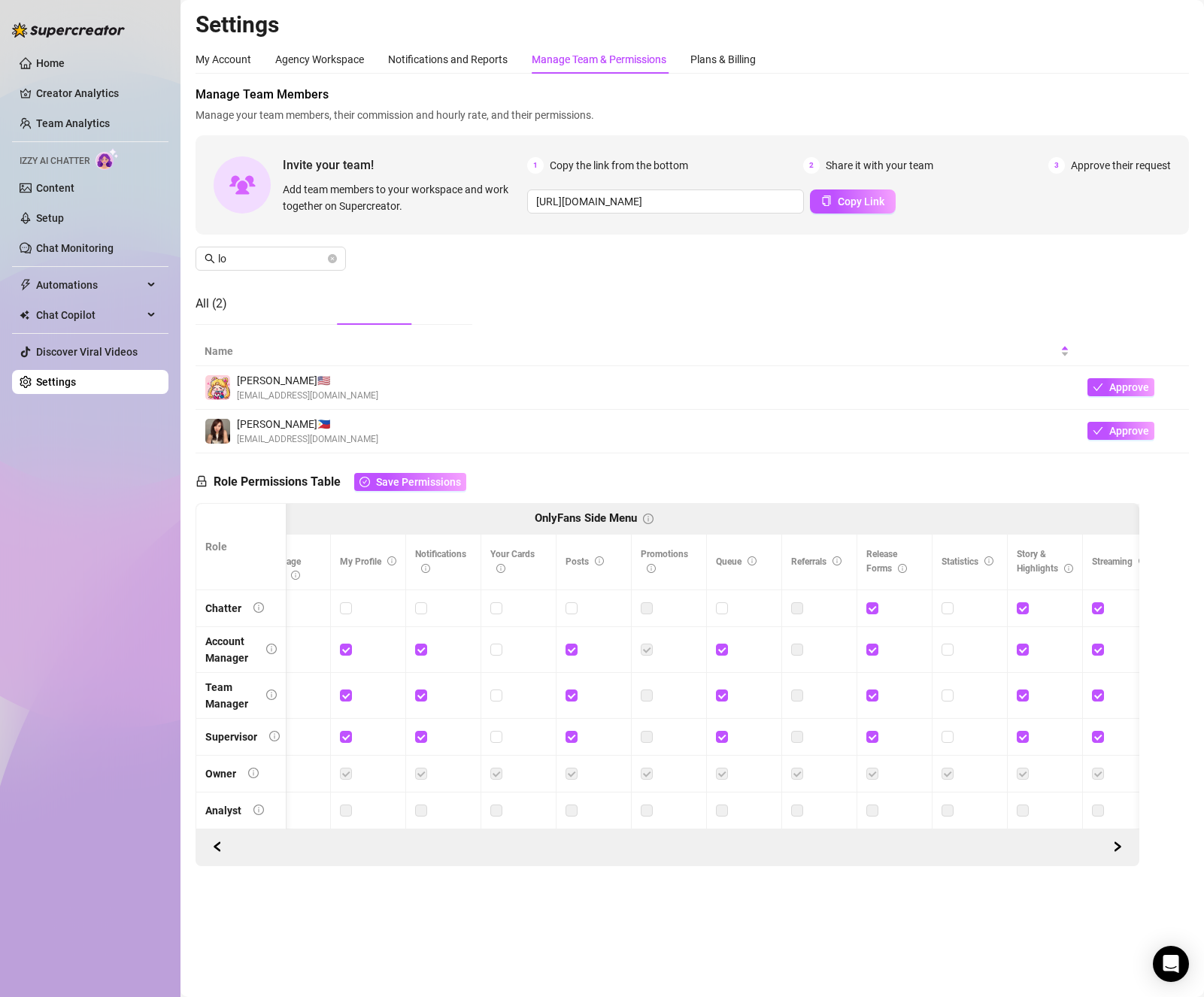
scroll to position [0, 776]
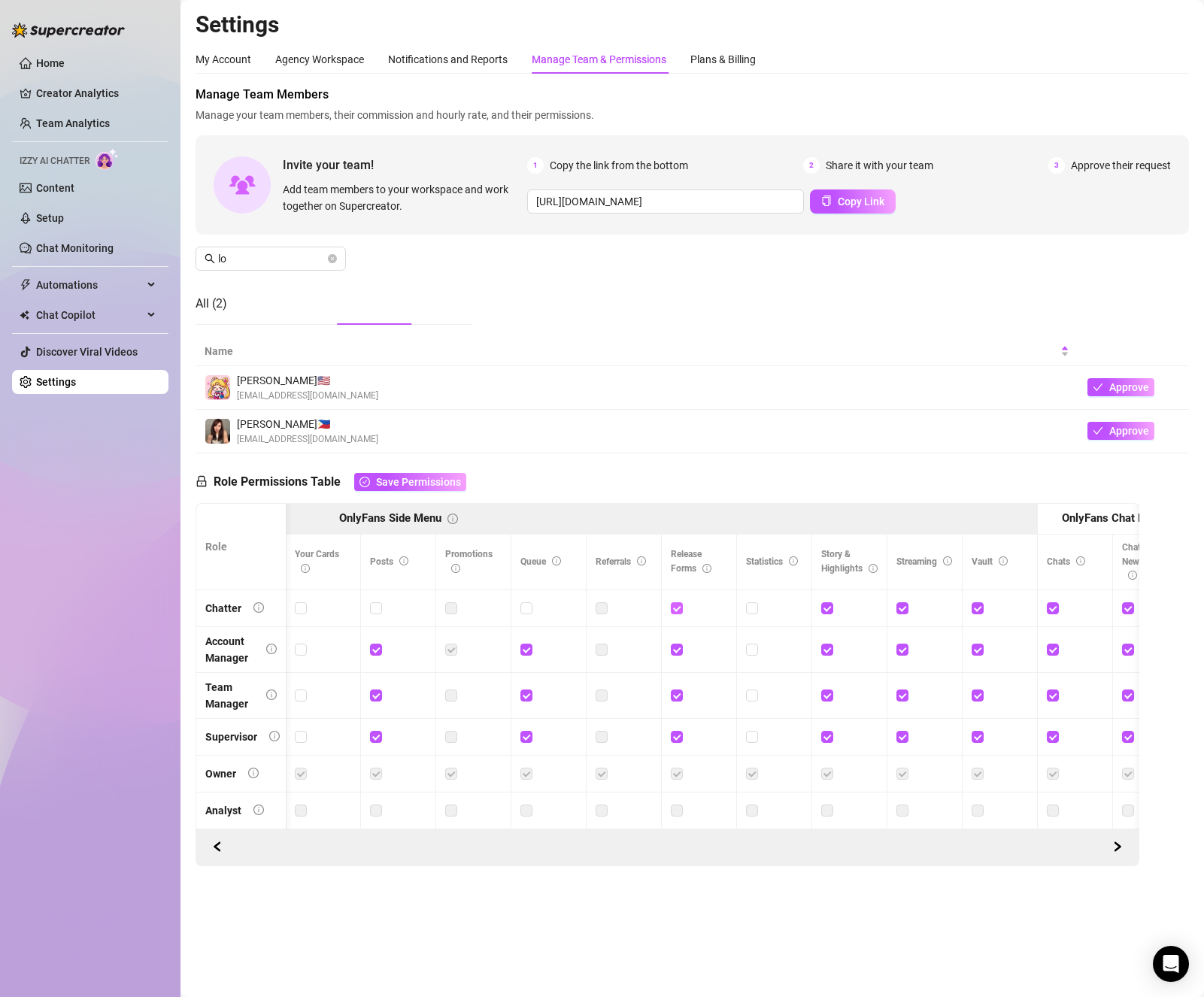
click at [679, 607] on input "checkbox" at bounding box center [676, 607] width 10 height 10
checkbox input "false"
click at [828, 607] on input "checkbox" at bounding box center [826, 607] width 10 height 10
checkbox input "false"
click at [871, 610] on input "checkbox" at bounding box center [902, 607] width 10 height 10
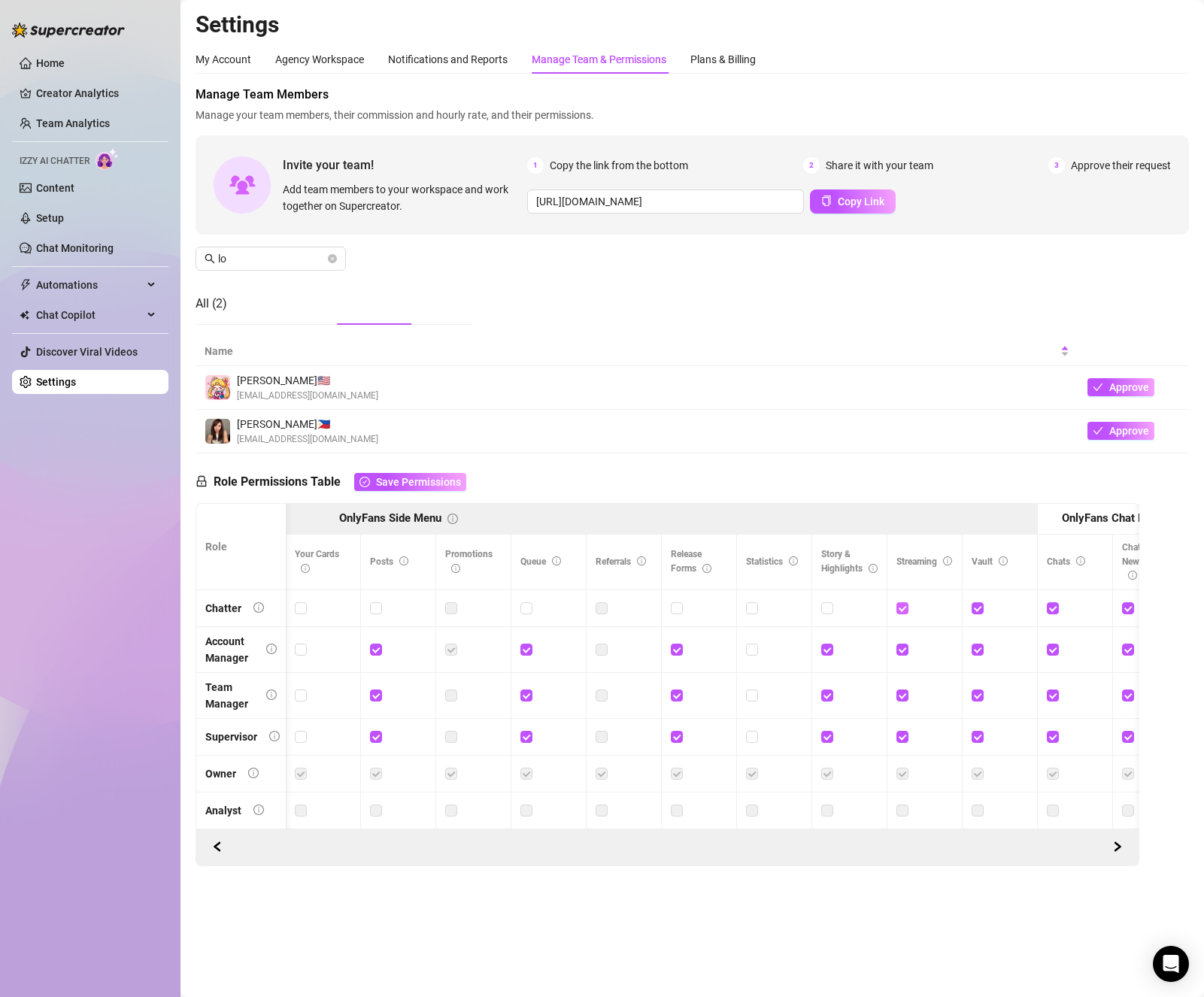
checkbox input "false"
click at [871, 605] on input "checkbox" at bounding box center [977, 607] width 10 height 10
checkbox input "false"
click at [871, 608] on input "checkbox" at bounding box center [1051, 607] width 10 height 10
checkbox input "false"
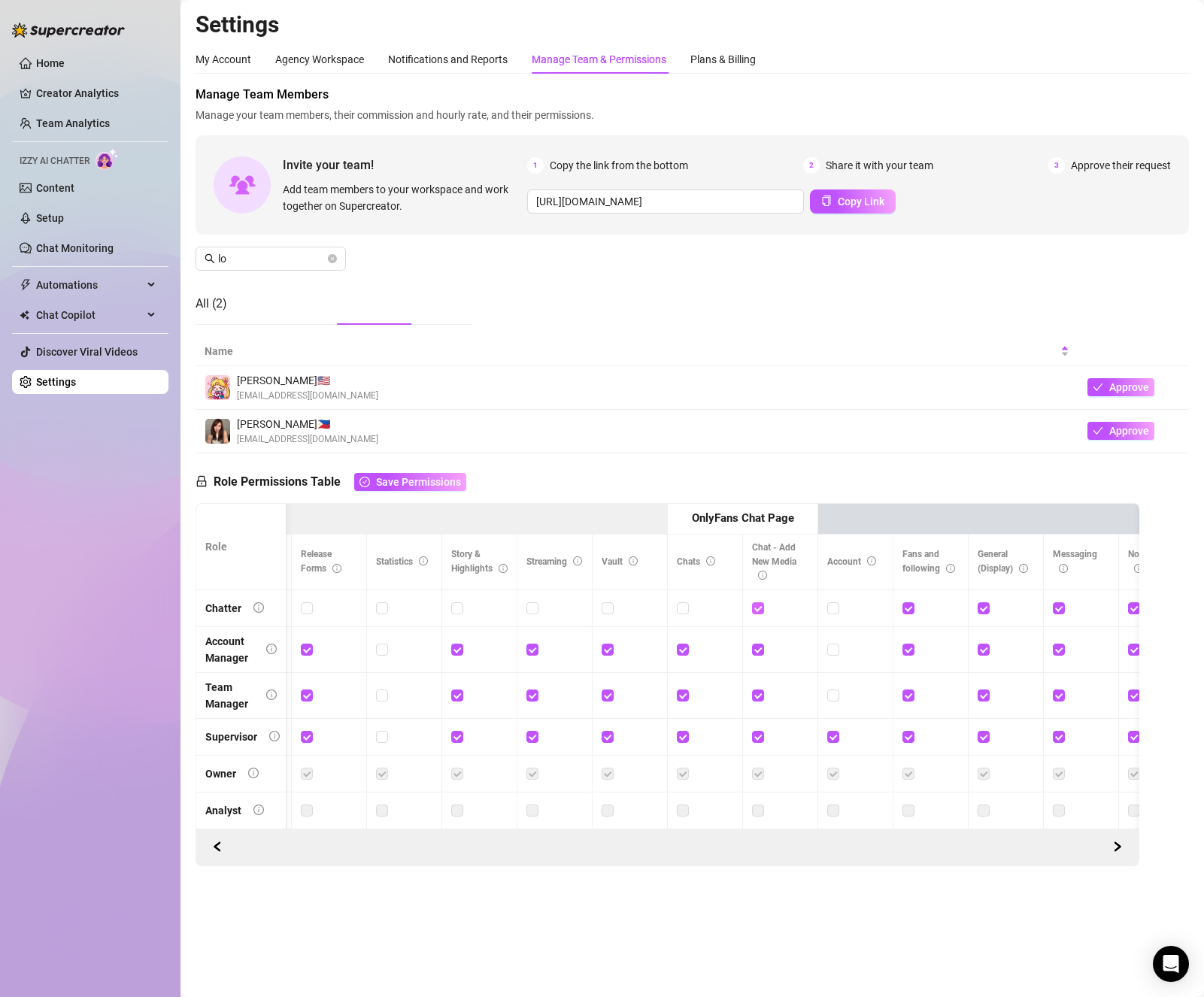
click at [757, 605] on input "checkbox" at bounding box center [757, 607] width 10 height 10
checkbox input "false"
click at [871, 607] on input "checkbox" at bounding box center [907, 607] width 10 height 10
checkbox input "false"
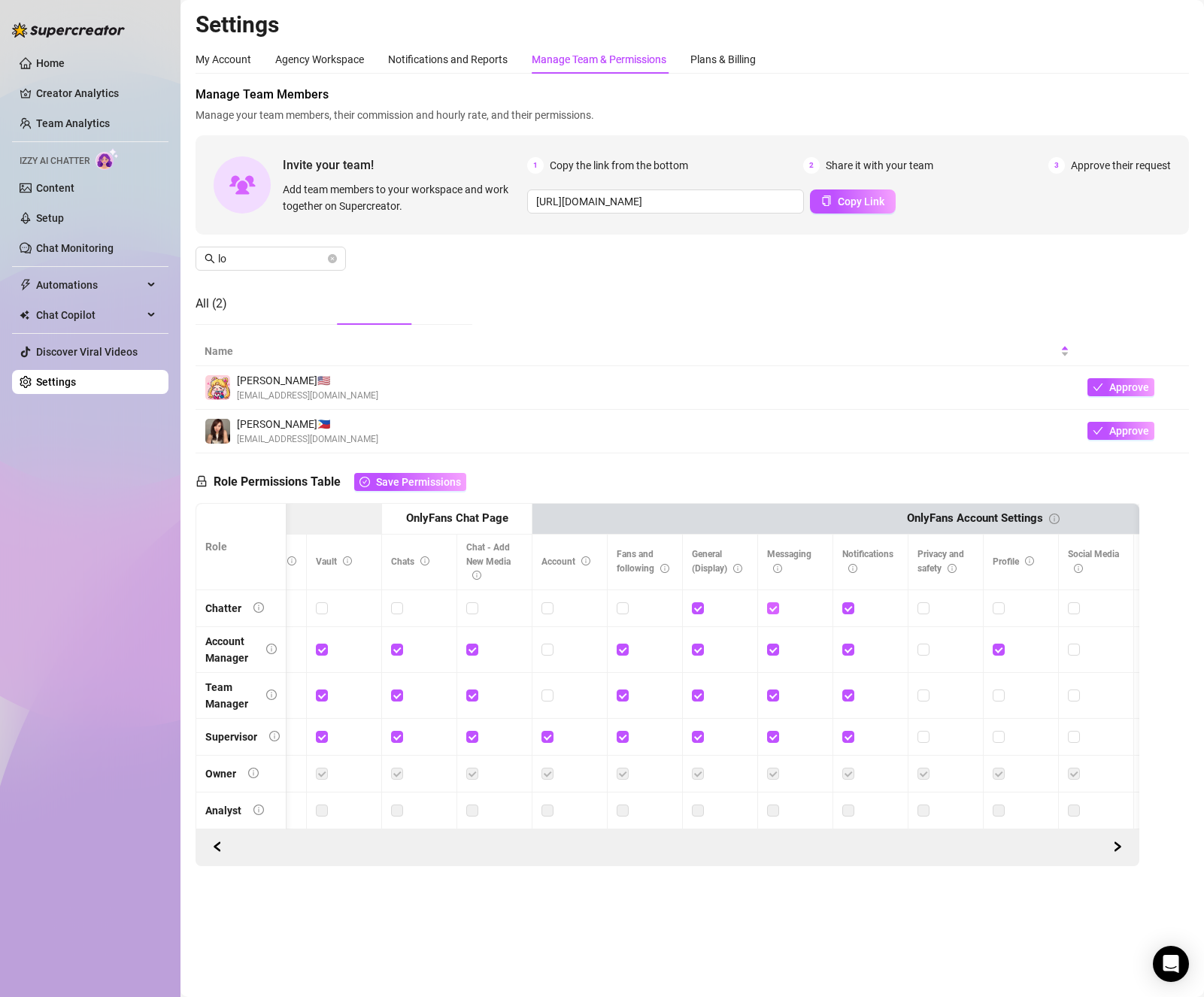
click at [773, 607] on input "checkbox" at bounding box center [772, 607] width 10 height 10
checkbox input "false"
click at [846, 614] on label at bounding box center [848, 608] width 12 height 17
click at [846, 612] on input "checkbox" at bounding box center [847, 607] width 10 height 10
checkbox input "false"
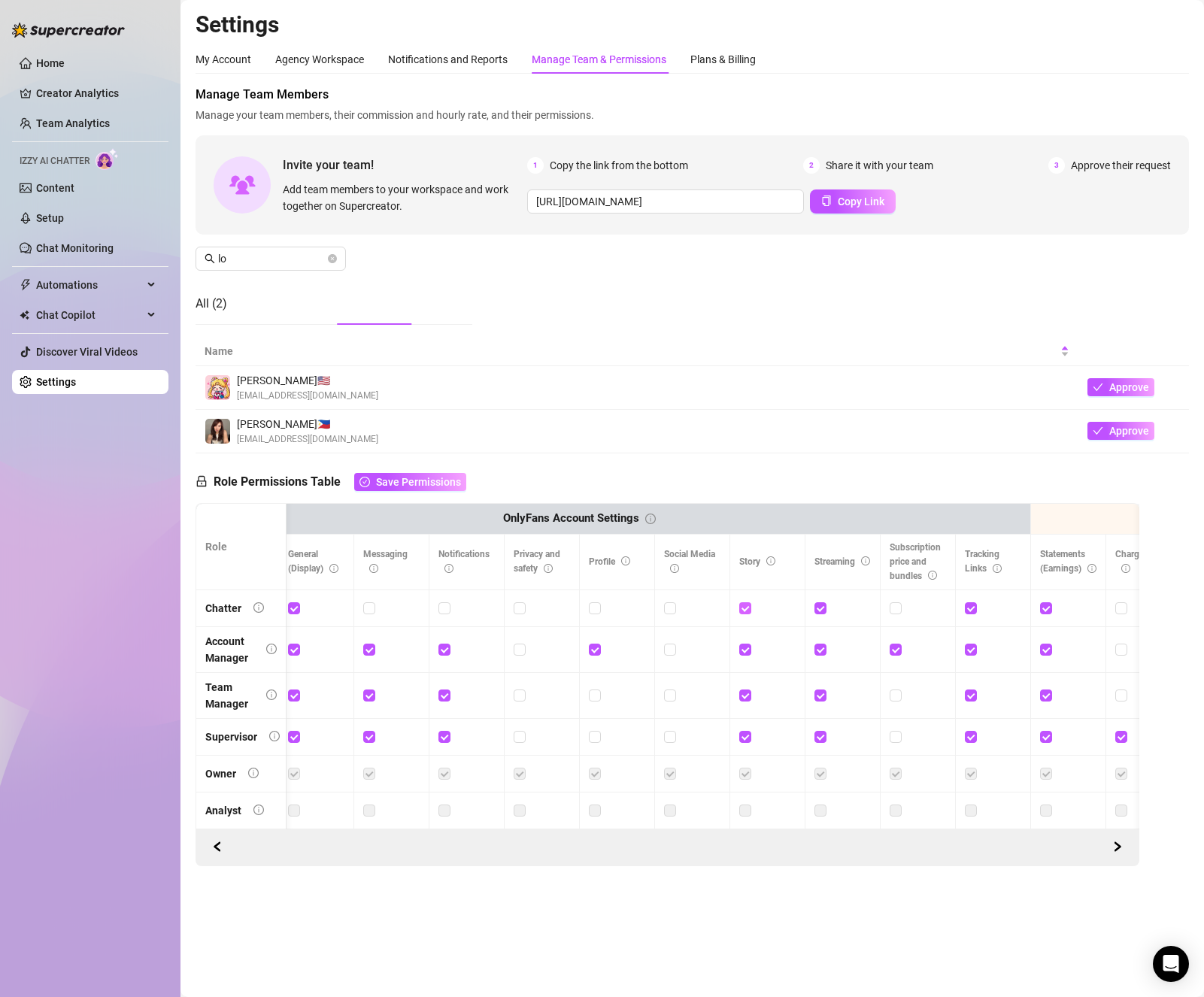
click at [745, 607] on input "checkbox" at bounding box center [744, 607] width 10 height 10
checkbox input "false"
click at [817, 607] on input "checkbox" at bounding box center [819, 607] width 10 height 10
checkbox input "false"
click at [871, 611] on input "checkbox" at bounding box center [970, 607] width 10 height 10
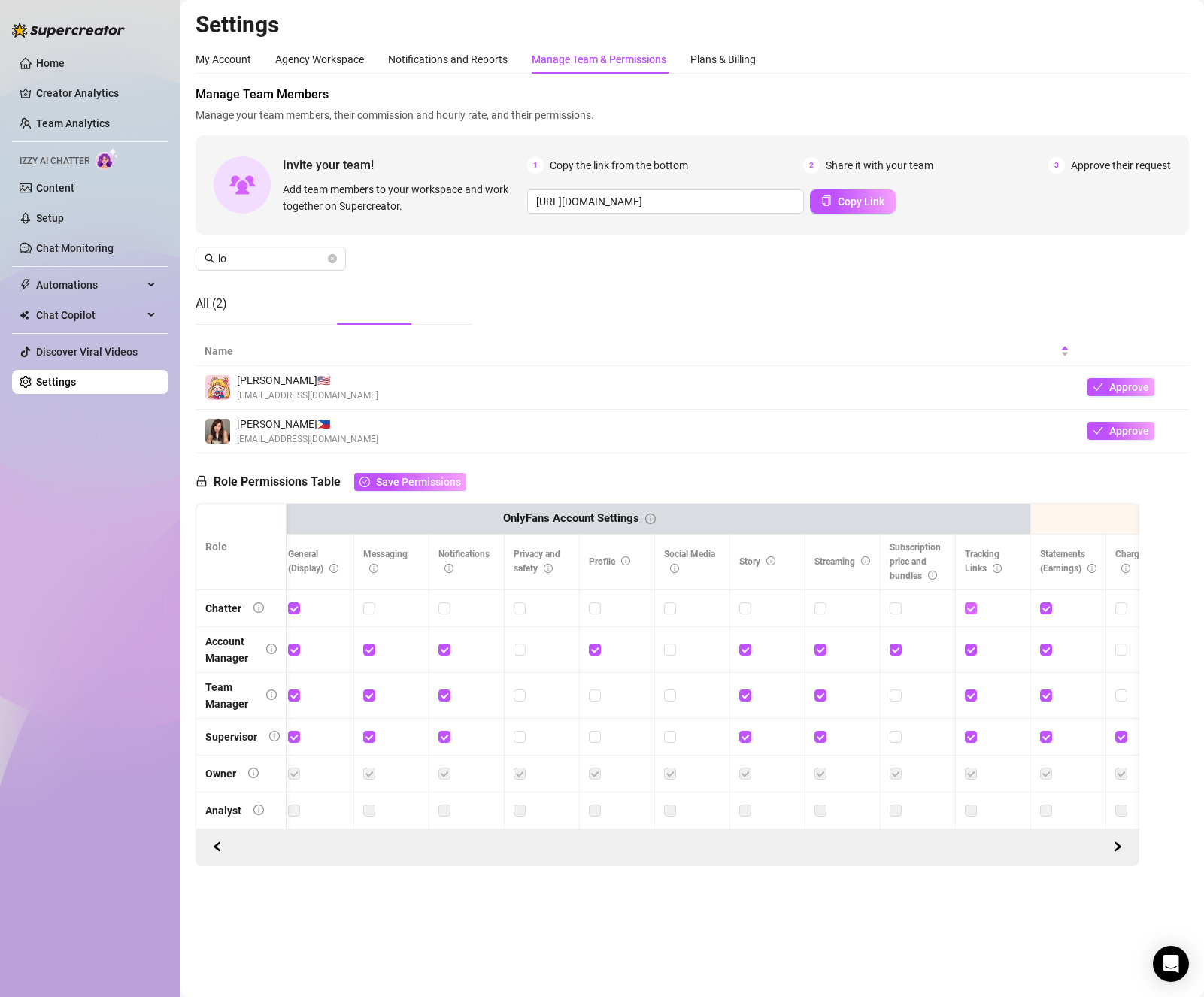
checkbox input "false"
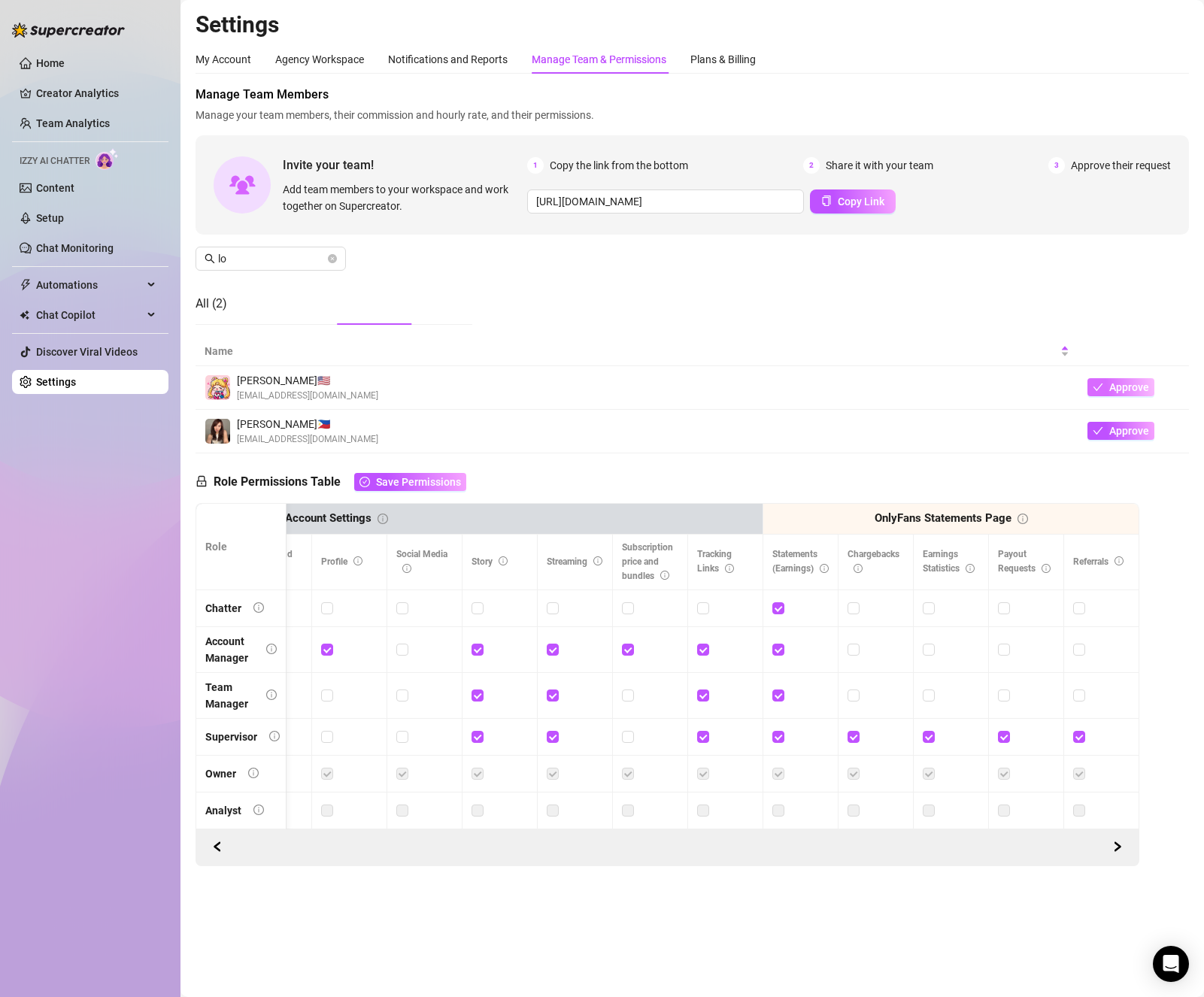
click at [871, 386] on span "Approve" at bounding box center [1129, 387] width 40 height 12
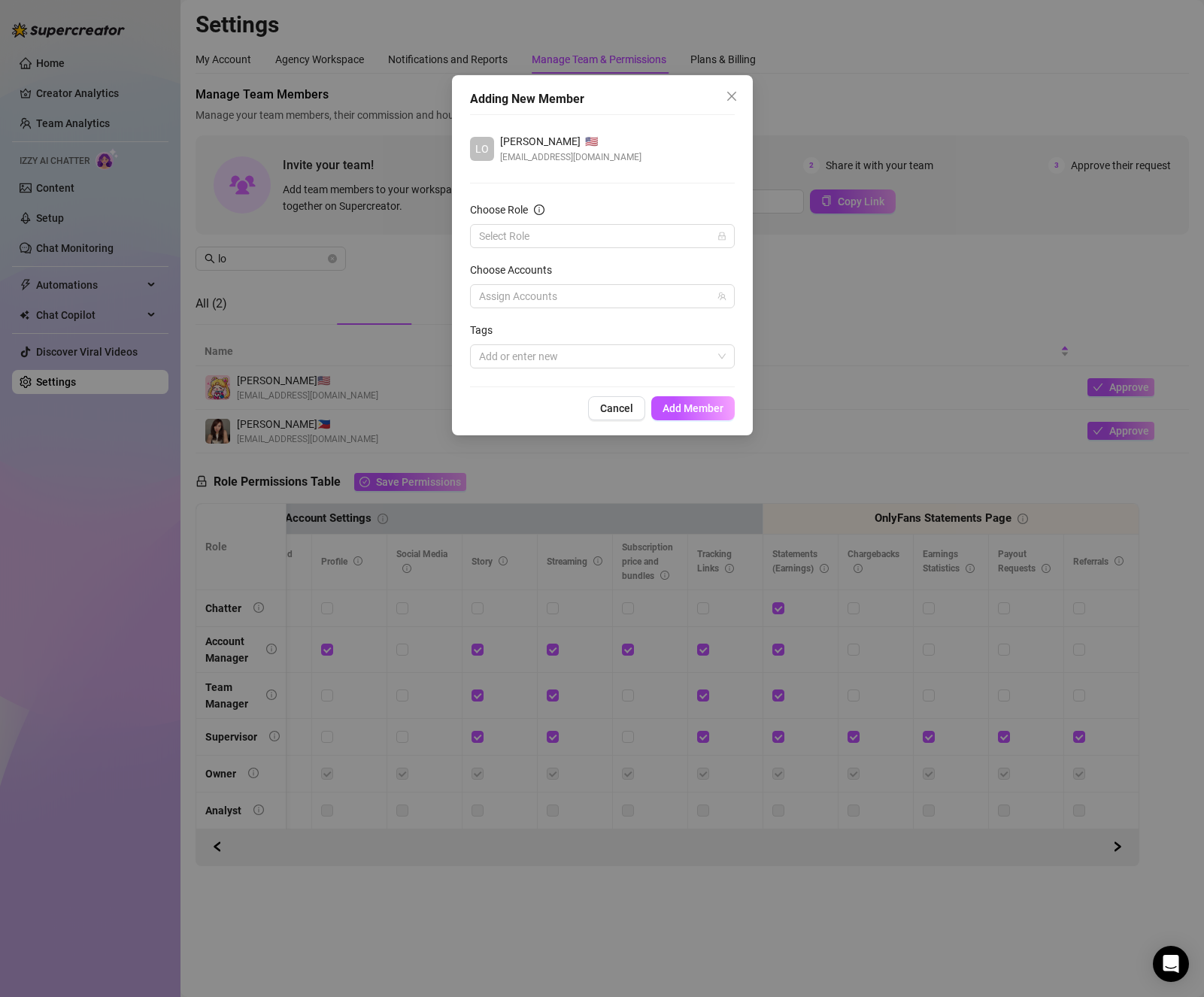
click at [627, 248] on form "Choose Role Select Role Choose Accounts Assign Accounts Tags Add or enter new" at bounding box center [602, 285] width 264 height 167
click at [621, 241] on input "Choose Role" at bounding box center [595, 235] width 233 height 23
click at [585, 265] on div "Chatter" at bounding box center [602, 266] width 241 height 17
click at [562, 300] on div at bounding box center [594, 296] width 243 height 21
click at [491, 330] on input "Select all" at bounding box center [491, 327] width 10 height 10
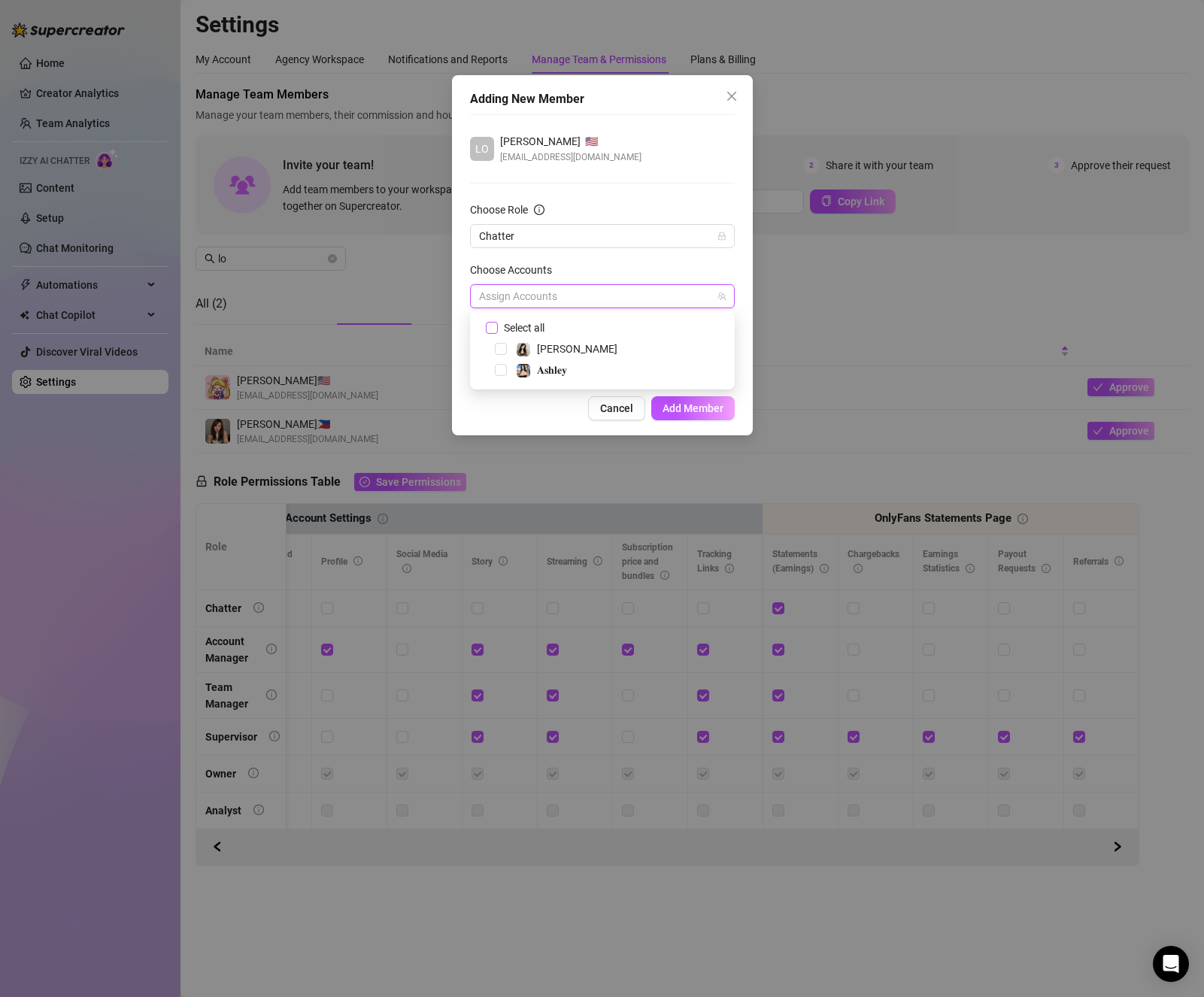
checkbox input "true"
click at [535, 410] on div "Cancel Add Member" at bounding box center [602, 408] width 264 height 24
click at [705, 415] on button "Add Member" at bounding box center [693, 408] width 84 height 24
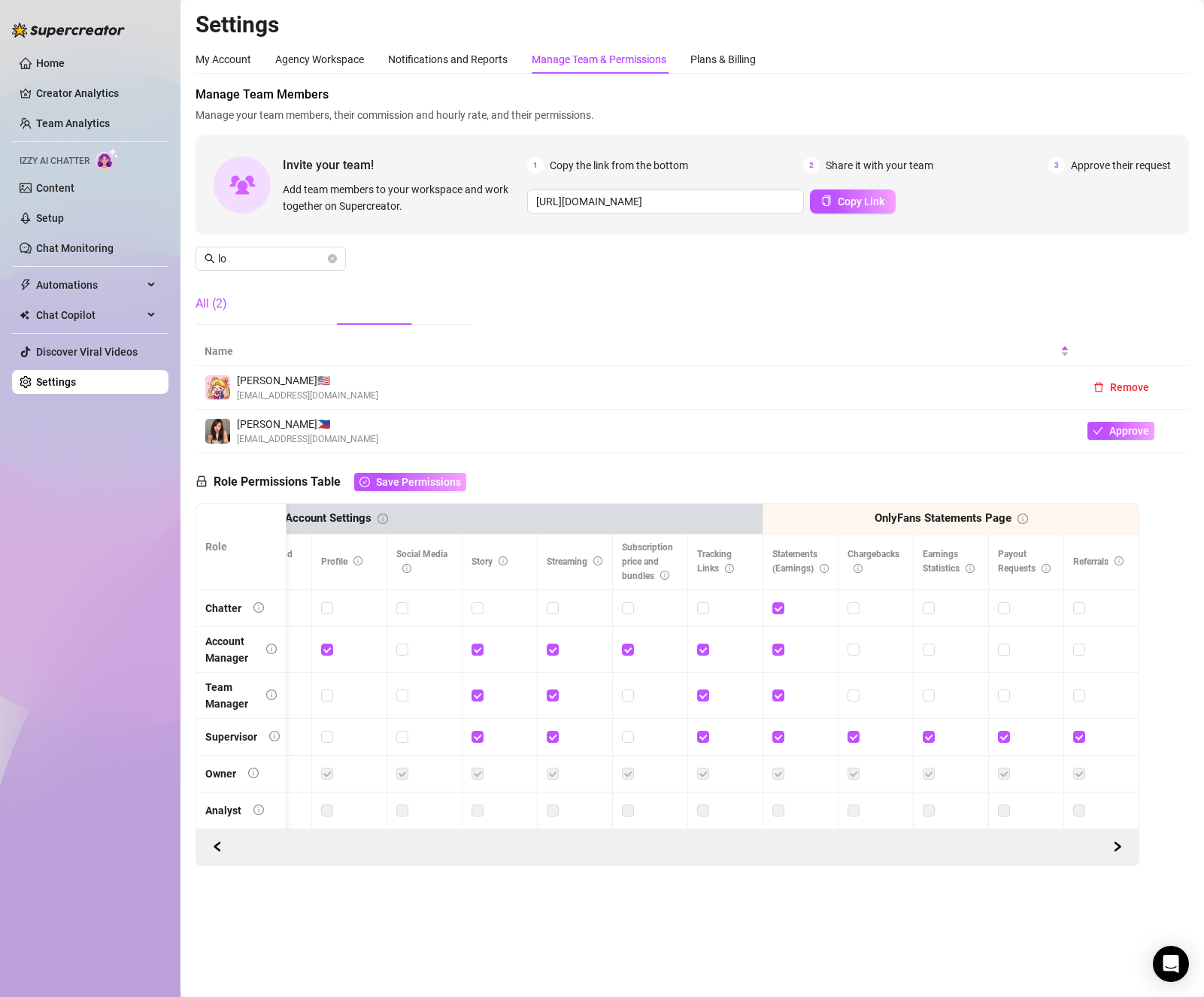
click at [214, 307] on div "All (2)" at bounding box center [211, 303] width 31 height 18
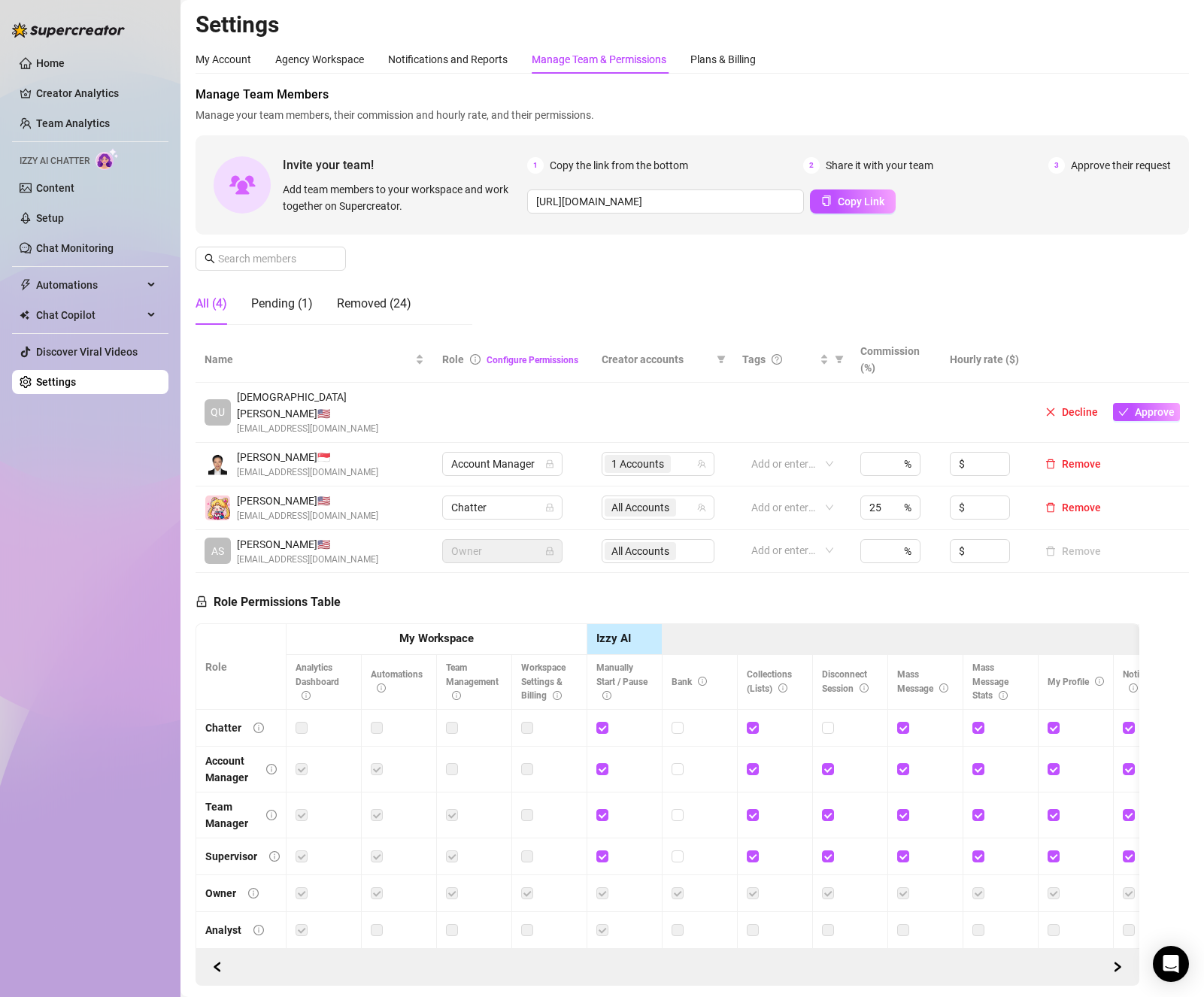
click at [1053, 30] on h2 "Settings" at bounding box center [692, 25] width 993 height 29
